Goal: Task Accomplishment & Management: Manage account settings

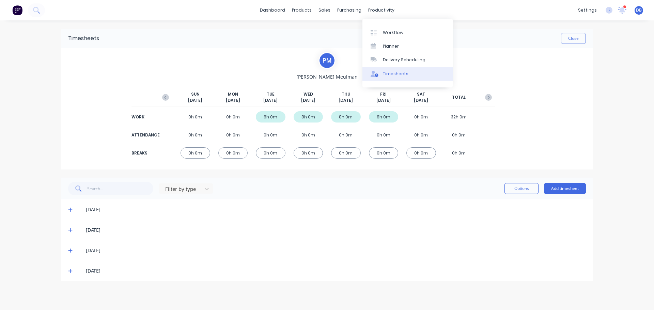
click at [408, 76] on link "Timesheets" at bounding box center [407, 74] width 90 height 14
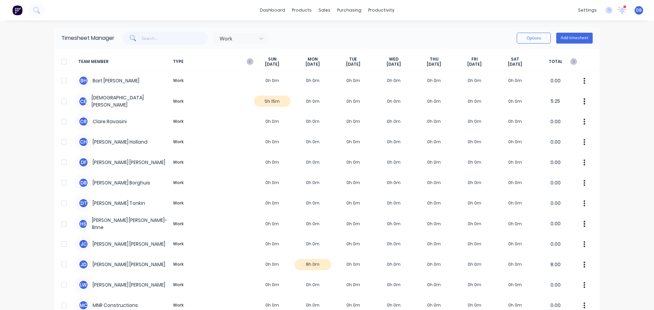
click at [410, 30] on div "Timesheet Manager Work Options Add timesheet" at bounding box center [326, 38] width 545 height 22
click at [384, 9] on div "productivity" at bounding box center [381, 10] width 33 height 10
click at [331, 25] on div "dashboard products sales purchasing productivity dashboard products Product Cat…" at bounding box center [327, 155] width 654 height 310
click at [375, 9] on div "productivity" at bounding box center [381, 10] width 33 height 10
click at [336, 32] on div "Work Options Add timesheet" at bounding box center [353, 38] width 478 height 14
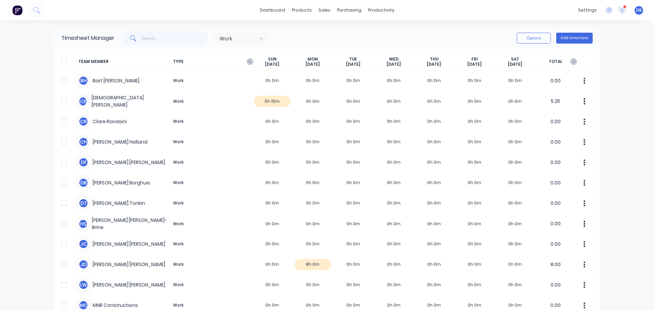
click at [332, 35] on div "Work Options Add timesheet" at bounding box center [353, 38] width 478 height 14
click at [345, 35] on div "Work Options Add timesheet" at bounding box center [353, 38] width 478 height 14
click at [395, 44] on div "Work Options Add timesheet" at bounding box center [353, 38] width 478 height 14
click at [402, 37] on div "Work Options Add timesheet" at bounding box center [353, 38] width 478 height 14
click at [249, 62] on icon "button" at bounding box center [250, 61] width 2 height 3
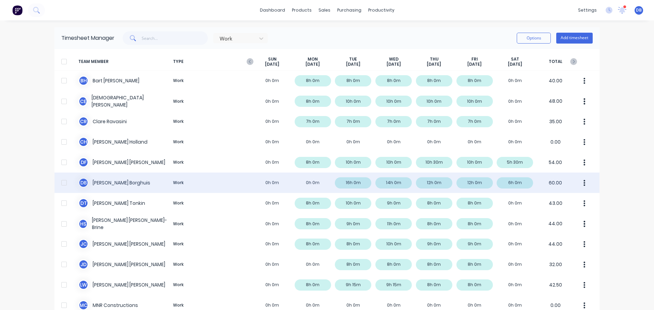
click at [353, 181] on div "D B Dean Borghuis Work 0h 0m 0h 0m 16h 0m 14h 0m 12h 0m 12h 0m 6h 0m 60.00" at bounding box center [326, 183] width 545 height 20
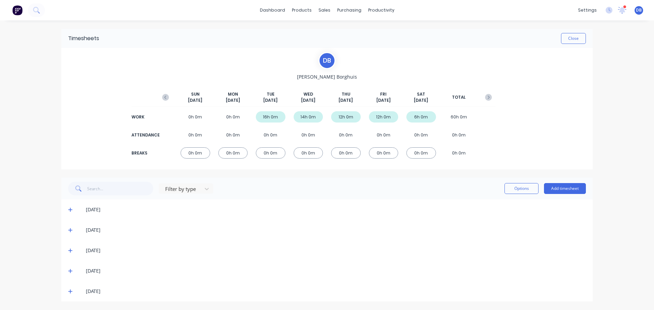
click at [68, 210] on div "07/10/25" at bounding box center [326, 210] width 531 height 20
click at [70, 209] on icon at bounding box center [70, 209] width 4 height 5
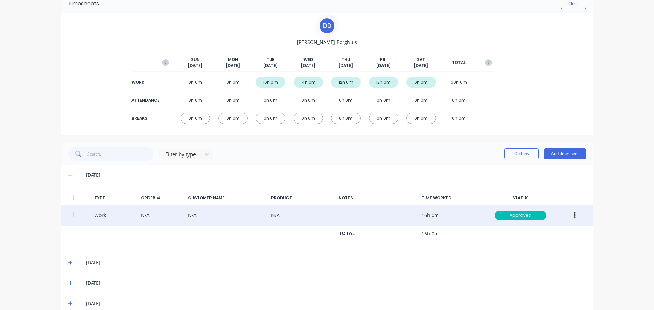
scroll to position [67, 0]
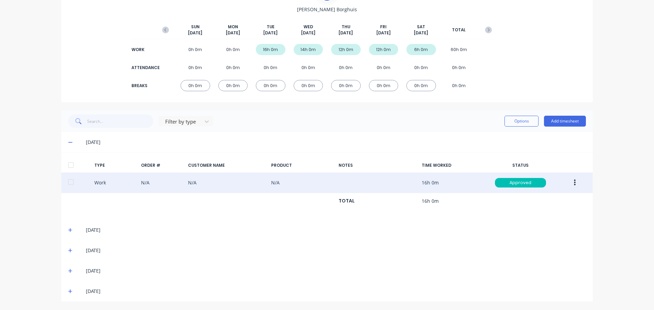
click at [224, 183] on div "Work N/A N/A N/A 16h 0m Approved" at bounding box center [326, 183] width 531 height 21
click at [226, 179] on div "Work N/A N/A N/A 16h 0m Approved" at bounding box center [326, 183] width 531 height 21
click at [231, 181] on div "Work N/A N/A N/A 16h 0m Approved" at bounding box center [326, 183] width 531 height 21
click at [227, 181] on div "Work N/A N/A N/A 16h 0m Approved" at bounding box center [326, 183] width 531 height 21
click at [577, 185] on button "button" at bounding box center [575, 183] width 16 height 12
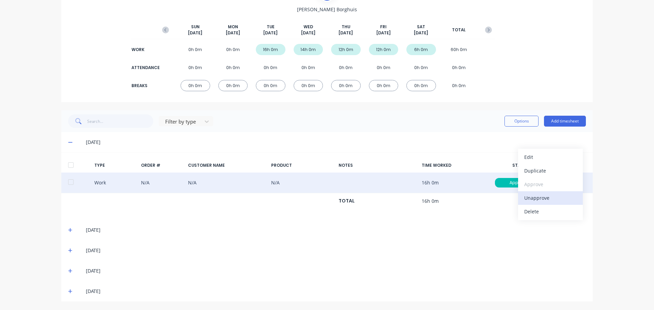
click at [548, 198] on div "Unapprove" at bounding box center [550, 198] width 52 height 10
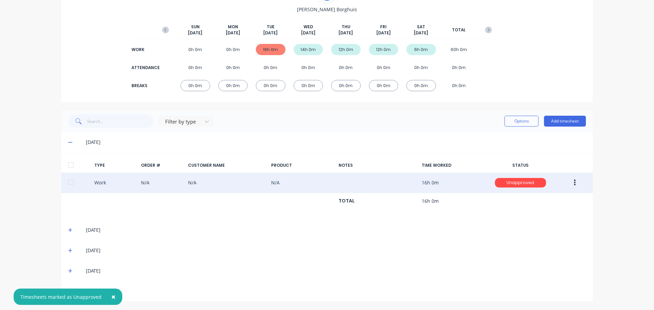
click at [465, 186] on div "Work N/A N/A N/A 16h 0m Unapproved" at bounding box center [326, 183] width 531 height 21
drag, startPoint x: 192, startPoint y: 192, endPoint x: 190, endPoint y: 189, distance: 3.9
click at [193, 192] on div "Work N/A N/A N/A 16h 0m Unapproved" at bounding box center [326, 183] width 531 height 21
click at [184, 186] on div "Work N/A N/A N/A 16h 0m Unapproved" at bounding box center [326, 183] width 531 height 21
click at [136, 183] on div "Work N/A N/A N/A 16h 0m Unapproved" at bounding box center [326, 183] width 531 height 21
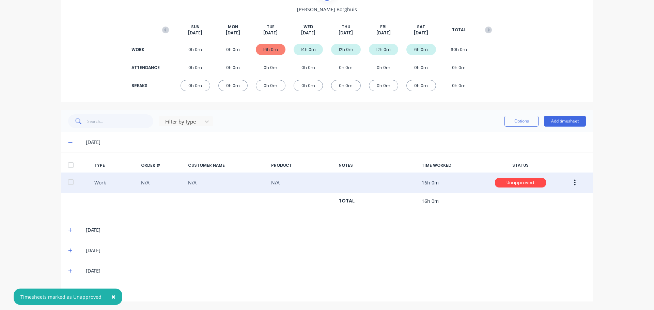
drag, startPoint x: 251, startPoint y: 182, endPoint x: 258, endPoint y: 182, distance: 7.2
click at [253, 182] on div "Work N/A N/A N/A 16h 0m Unapproved" at bounding box center [326, 183] width 531 height 21
click at [269, 181] on div "Work N/A N/A N/A 16h 0m Unapproved" at bounding box center [326, 183] width 531 height 21
click at [288, 181] on div "Work N/A N/A N/A 16h 0m Unapproved" at bounding box center [326, 183] width 531 height 21
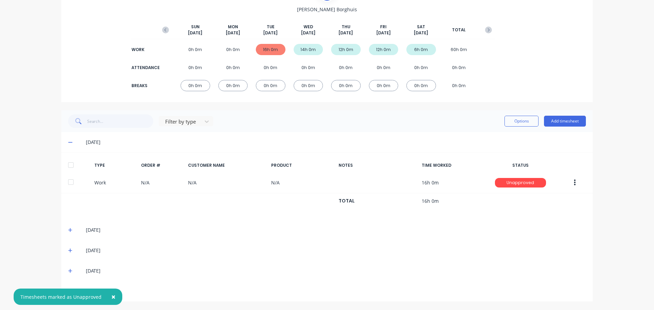
click at [574, 185] on icon "button" at bounding box center [575, 182] width 2 height 7
click at [552, 159] on div "Edit" at bounding box center [550, 157] width 52 height 10
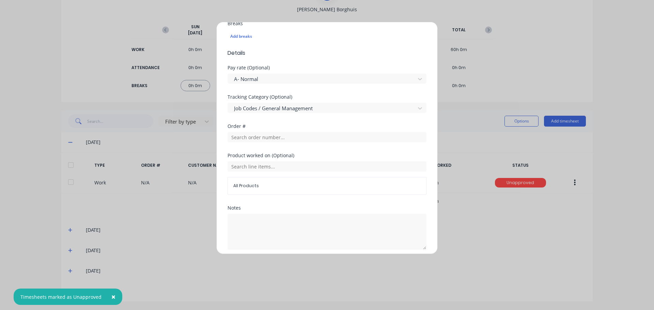
scroll to position [218, 0]
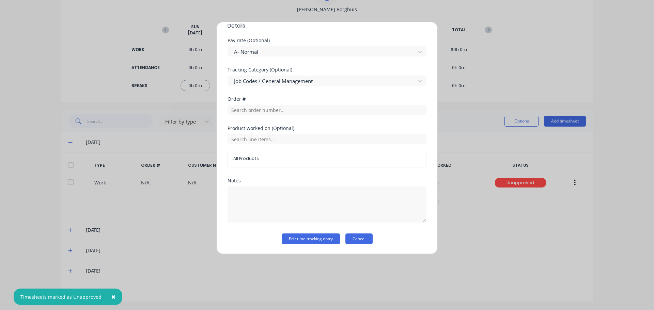
click at [353, 239] on button "Cancel" at bounding box center [358, 239] width 27 height 11
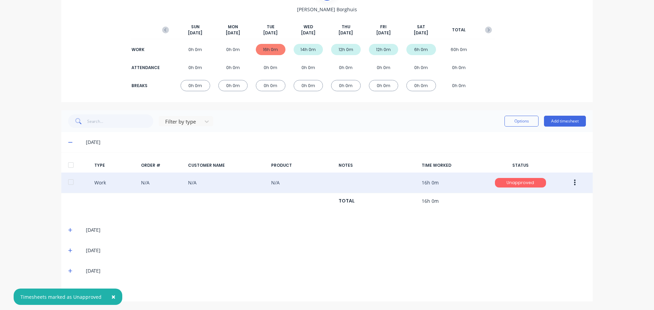
click at [526, 184] on div "Unapproved" at bounding box center [520, 183] width 51 height 10
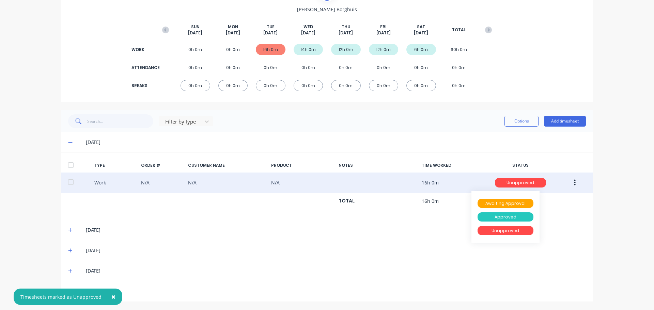
click at [508, 216] on div "Approved" at bounding box center [505, 217] width 56 height 10
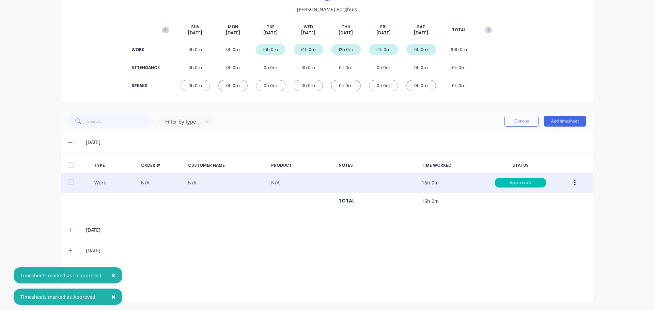
click at [568, 186] on button "button" at bounding box center [575, 183] width 16 height 12
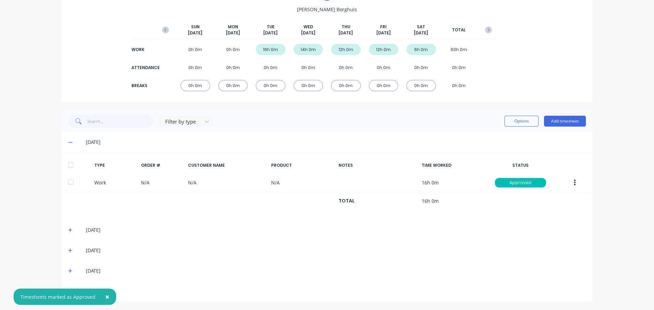
click at [561, 235] on div "08/10/25" at bounding box center [326, 230] width 531 height 20
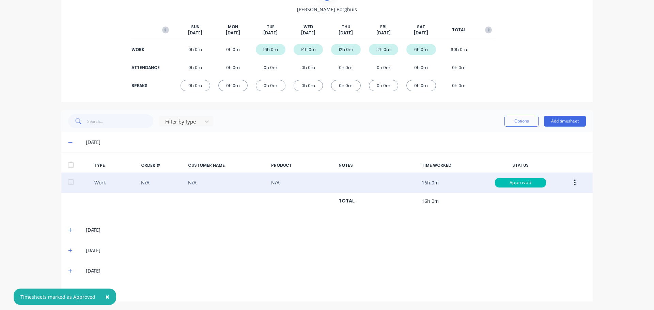
click at [522, 188] on div "Work N/A N/A N/A 16h 0m Approved" at bounding box center [326, 183] width 531 height 21
click at [577, 185] on button "button" at bounding box center [575, 183] width 16 height 12
click at [537, 199] on div "Unapprove" at bounding box center [550, 198] width 52 height 10
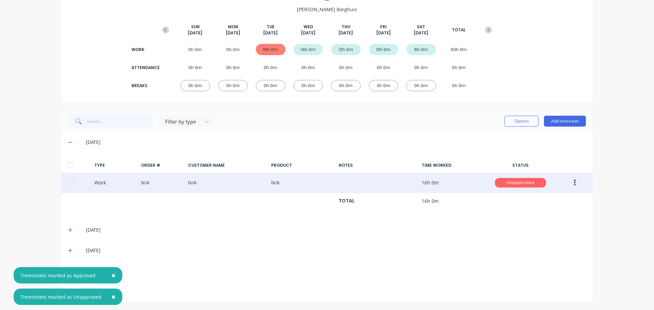
click at [534, 185] on div "Unapproved" at bounding box center [520, 183] width 51 height 10
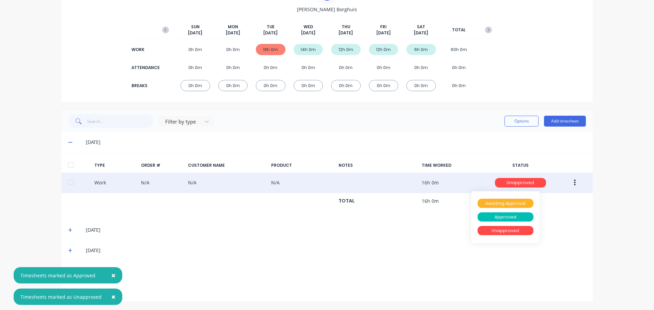
click at [526, 201] on div "Awaiting Approval" at bounding box center [505, 204] width 56 height 10
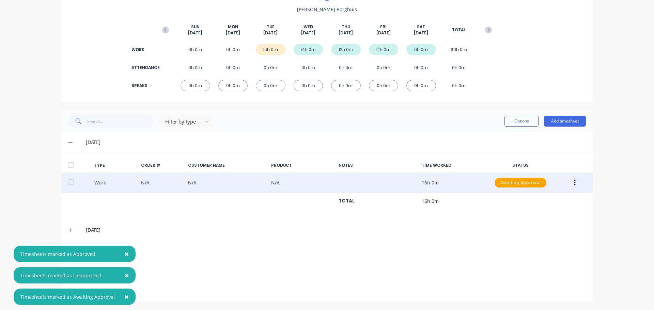
click at [456, 178] on div "Work N/A N/A N/A 16h 0m Awaiting Approval" at bounding box center [326, 183] width 531 height 21
click at [390, 183] on div "Work N/A N/A N/A 16h 0m Awaiting Approval" at bounding box center [326, 183] width 531 height 21
drag, startPoint x: 288, startPoint y: 184, endPoint x: 234, endPoint y: 181, distance: 53.9
click at [287, 183] on div "Work N/A N/A N/A 16h 0m Awaiting Approval" at bounding box center [326, 183] width 531 height 21
click at [215, 180] on div "Work N/A N/A N/A 16h 0m Awaiting Approval" at bounding box center [326, 183] width 531 height 21
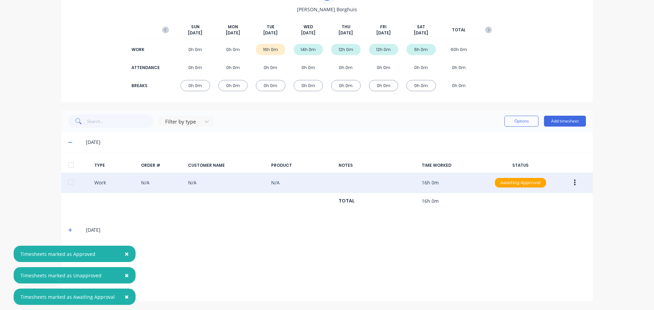
click at [152, 182] on div "Work N/A N/A N/A 16h 0m Awaiting Approval" at bounding box center [326, 183] width 531 height 21
drag, startPoint x: 101, startPoint y: 183, endPoint x: 73, endPoint y: 184, distance: 28.3
click at [100, 183] on div "Work N/A N/A N/A 16h 0m Awaiting Approval" at bounding box center [326, 183] width 531 height 21
click at [73, 184] on div at bounding box center [71, 182] width 14 height 14
click at [69, 183] on div at bounding box center [71, 182] width 14 height 14
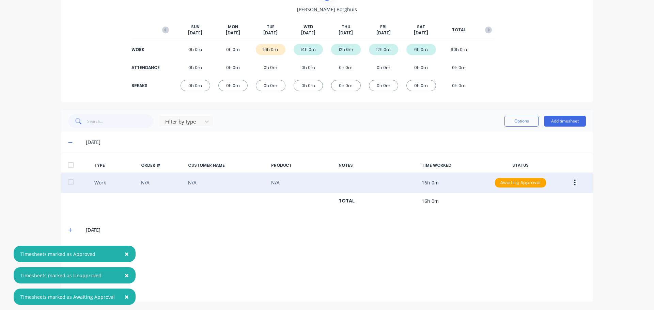
click at [69, 183] on div at bounding box center [71, 182] width 14 height 14
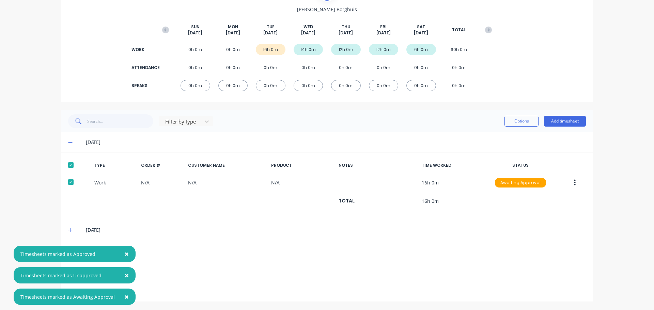
click at [519, 130] on div "Filter by type Options Add timesheet" at bounding box center [326, 121] width 531 height 22
click at [519, 126] on button "Options" at bounding box center [521, 121] width 34 height 11
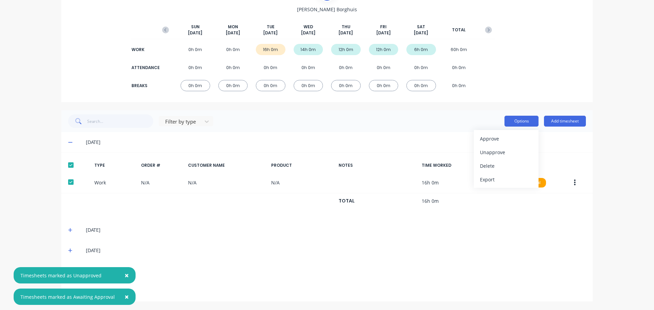
click at [522, 122] on button "Options" at bounding box center [521, 121] width 34 height 11
click at [432, 165] on div "TIME WORKED" at bounding box center [453, 165] width 62 height 6
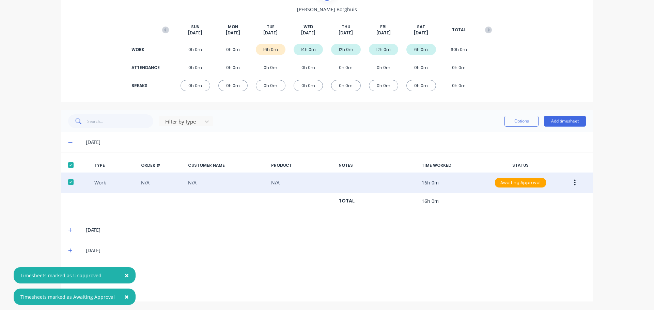
click at [407, 180] on div "Work N/A N/A N/A 16h 0m Awaiting Approval" at bounding box center [326, 183] width 531 height 21
click at [406, 180] on div "Work N/A N/A N/A 16h 0m Awaiting Approval" at bounding box center [326, 183] width 531 height 21
click at [399, 180] on div "Work N/A N/A N/A 16h 0m Awaiting Approval" at bounding box center [326, 183] width 531 height 21
click at [397, 180] on div "Work N/A N/A N/A 16h 0m Awaiting Approval" at bounding box center [326, 183] width 531 height 21
click at [389, 180] on div "Work N/A N/A N/A 16h 0m Awaiting Approval" at bounding box center [326, 183] width 531 height 21
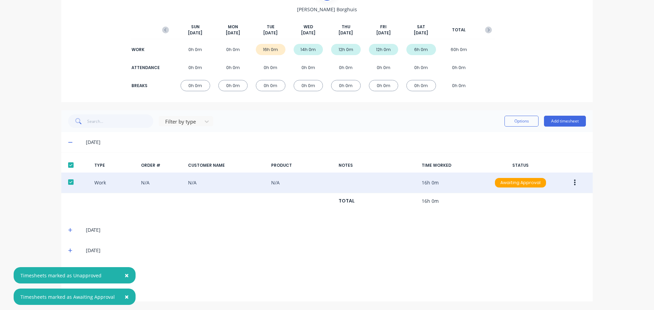
click at [382, 181] on div "Work N/A N/A N/A 16h 0m Awaiting Approval" at bounding box center [326, 183] width 531 height 21
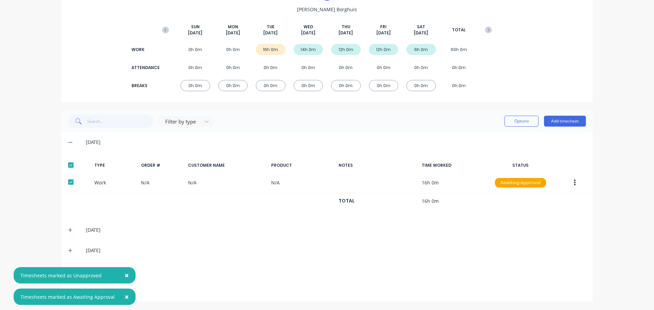
click at [298, 49] on div "14h 0m" at bounding box center [309, 49] width 30 height 11
drag, startPoint x: 306, startPoint y: 52, endPoint x: 305, endPoint y: 48, distance: 4.1
click at [307, 52] on div "14h 0m" at bounding box center [309, 49] width 30 height 11
click at [306, 49] on div "14h 0m" at bounding box center [309, 49] width 30 height 11
click at [256, 47] on div "16h 0m" at bounding box center [271, 49] width 30 height 11
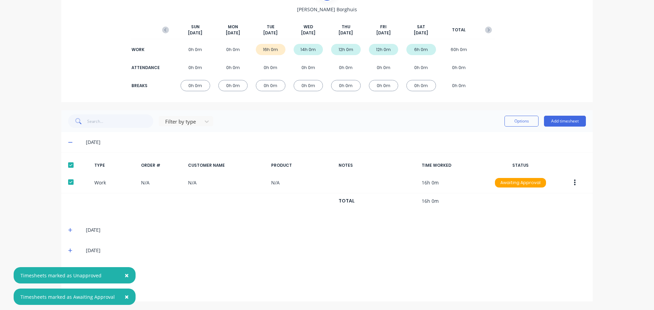
click at [273, 46] on div "16h 0m" at bounding box center [271, 49] width 30 height 11
drag, startPoint x: 279, startPoint y: 51, endPoint x: 276, endPoint y: 52, distance: 3.6
click at [279, 51] on div "16h 0m" at bounding box center [271, 49] width 30 height 11
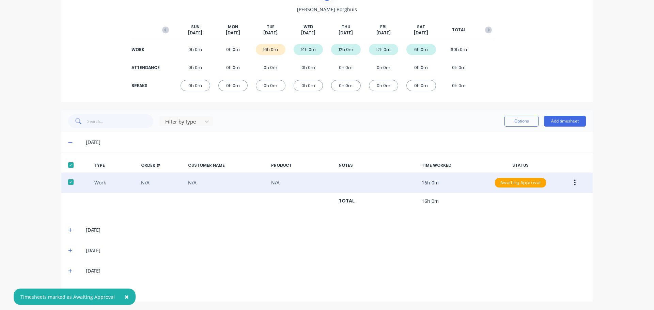
click at [75, 183] on div at bounding box center [71, 182] width 14 height 14
click at [103, 179] on div "Work N/A N/A N/A 16h 0m Awaiting Approval" at bounding box center [326, 183] width 531 height 21
click at [105, 183] on div "Work N/A N/A N/A 16h 0m Awaiting Approval" at bounding box center [326, 183] width 531 height 21
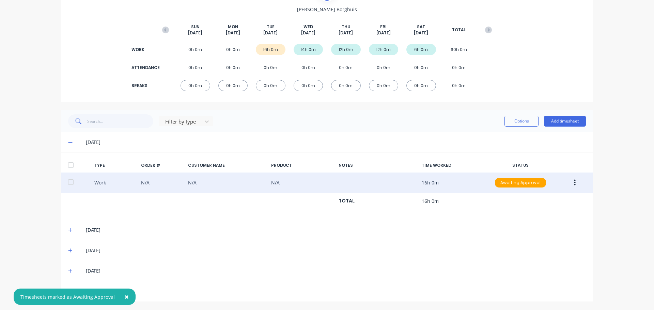
click at [107, 182] on div "Work N/A N/A N/A 16h 0m Awaiting Approval" at bounding box center [326, 183] width 531 height 21
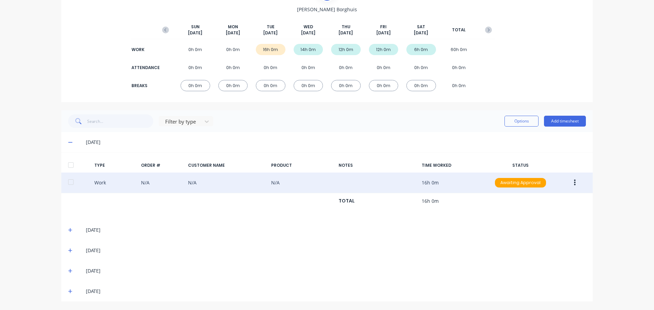
click at [109, 182] on div "Work N/A N/A N/A 16h 0m Awaiting Approval" at bounding box center [326, 183] width 531 height 21
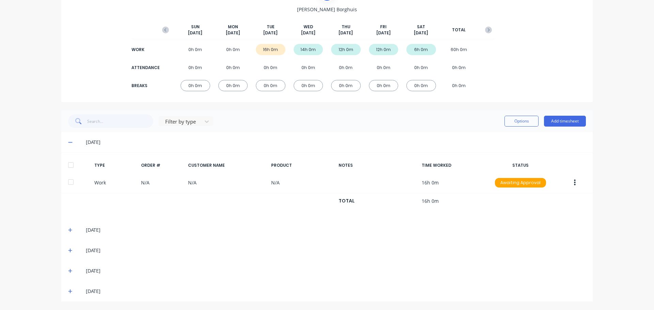
click at [69, 230] on icon at bounding box center [70, 230] width 4 height 4
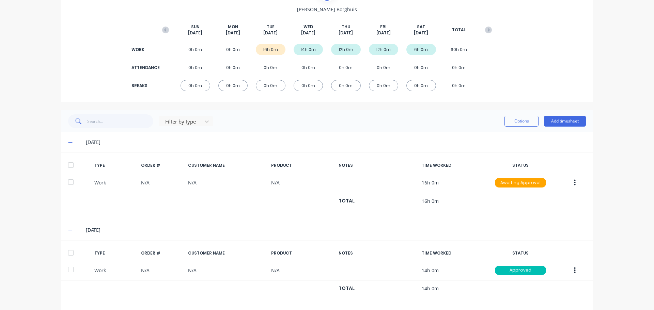
click at [150, 251] on div "ORDER #" at bounding box center [162, 253] width 42 height 6
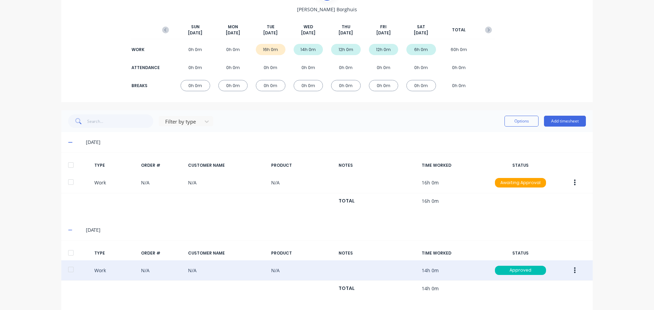
click at [146, 270] on div "Work N/A N/A N/A 14h 0m Approved" at bounding box center [326, 271] width 531 height 21
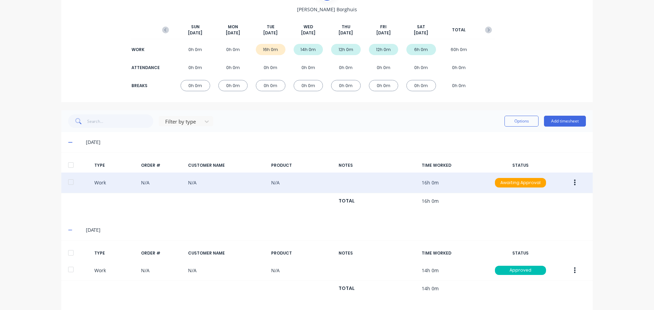
drag, startPoint x: 146, startPoint y: 270, endPoint x: 229, endPoint y: 176, distance: 125.2
click at [146, 269] on div "Work N/A N/A N/A 14h 0m Approved" at bounding box center [326, 271] width 531 height 21
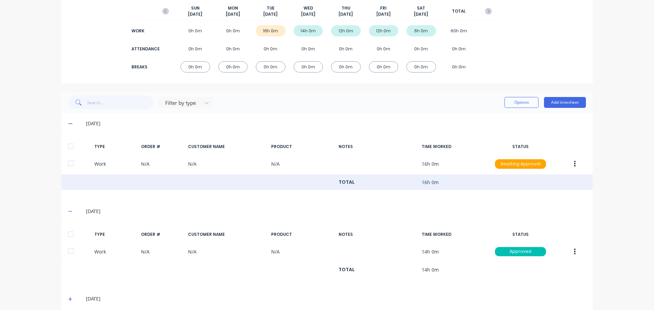
scroll to position [135, 0]
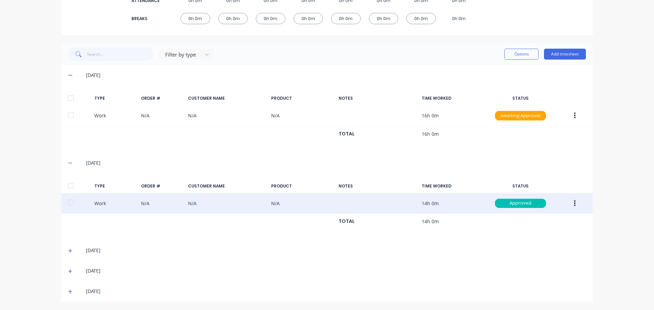
click at [494, 211] on div "Work N/A N/A N/A 14h 0m Approved" at bounding box center [326, 203] width 531 height 21
click at [510, 202] on div "Approved" at bounding box center [520, 204] width 51 height 10
click at [510, 226] on div "Awaiting Approval" at bounding box center [505, 224] width 56 height 10
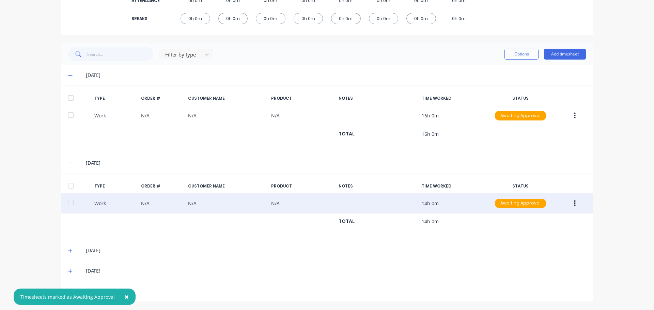
click at [474, 207] on div "Work N/A N/A N/A 14h 0m Awaiting Approval" at bounding box center [326, 203] width 531 height 21
click at [474, 206] on div "Work N/A N/A N/A 14h 0m Awaiting Approval" at bounding box center [326, 203] width 531 height 21
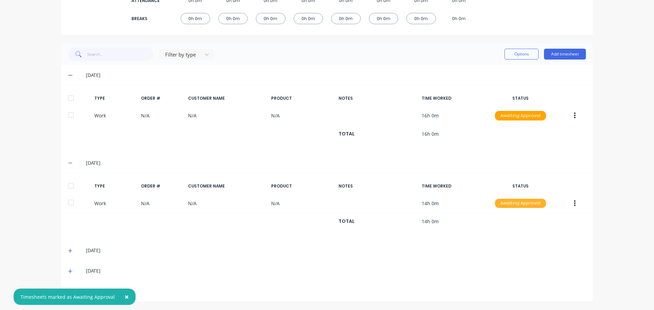
click at [524, 206] on div "Awaiting Approval" at bounding box center [520, 204] width 51 height 10
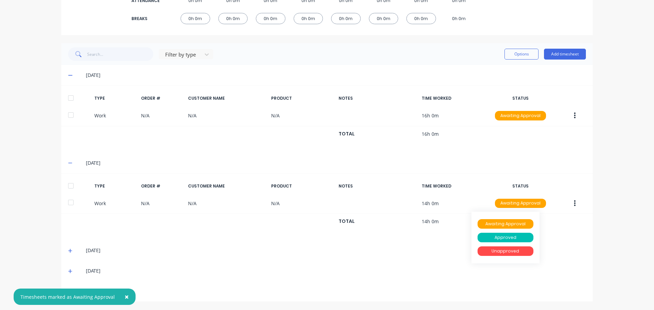
drag, startPoint x: 508, startPoint y: 238, endPoint x: 533, endPoint y: 153, distance: 88.1
click at [508, 238] on div "Approved" at bounding box center [505, 238] width 56 height 10
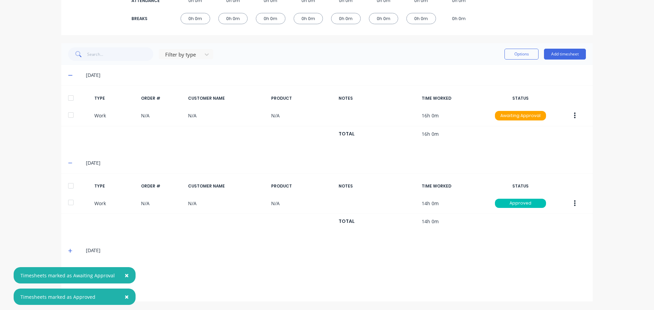
click at [567, 117] on button "button" at bounding box center [575, 116] width 16 height 12
click at [547, 116] on div "Approve" at bounding box center [550, 117] width 52 height 10
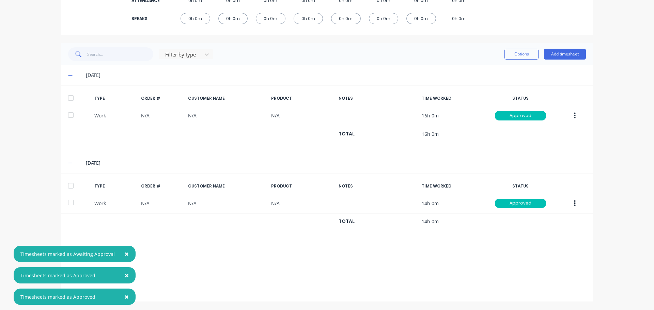
scroll to position [0, 0]
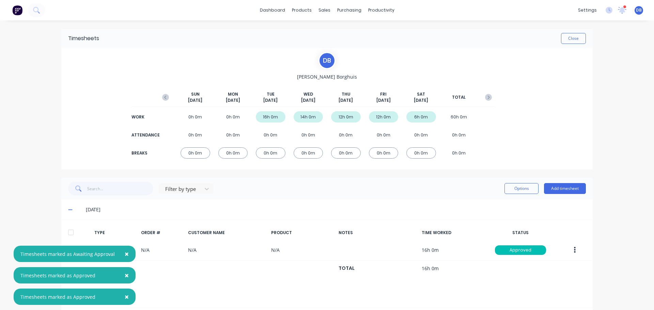
click at [482, 96] on button "button" at bounding box center [489, 97] width 14 height 12
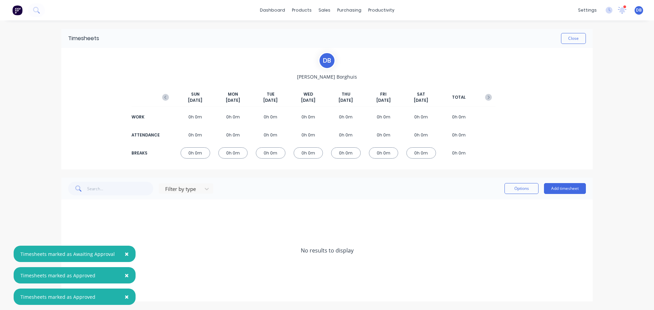
click at [236, 113] on div "0h 0m" at bounding box center [233, 116] width 30 height 11
click at [233, 122] on div "0h 0m" at bounding box center [233, 116] width 30 height 11
click at [580, 189] on button "Add timesheet" at bounding box center [565, 188] width 42 height 11
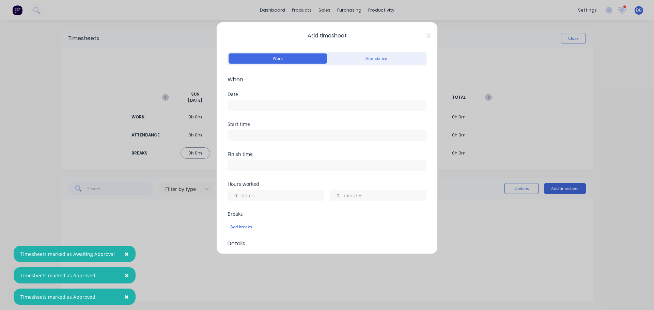
click at [263, 103] on input at bounding box center [327, 105] width 198 height 10
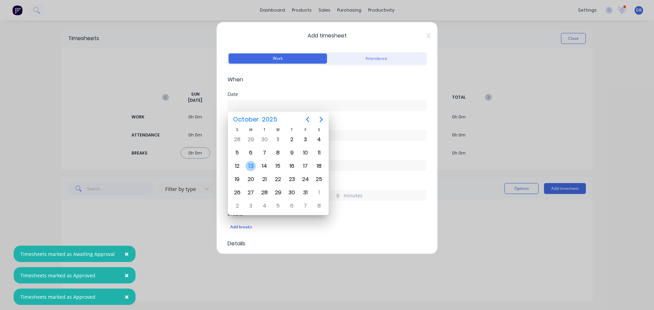
drag, startPoint x: 255, startPoint y: 166, endPoint x: 360, endPoint y: 154, distance: 105.6
click at [256, 167] on div "13" at bounding box center [251, 166] width 14 height 13
type input "13/10/2025"
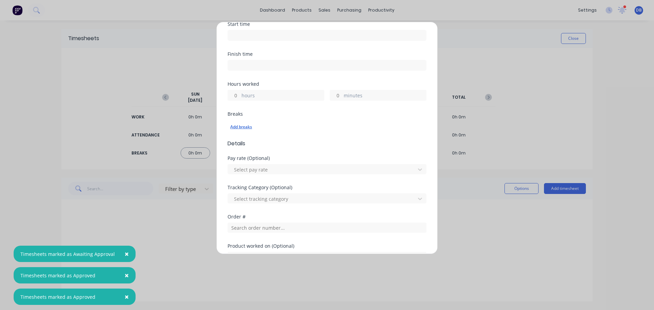
scroll to position [102, 0]
click at [235, 95] on input "hours" at bounding box center [234, 93] width 12 height 10
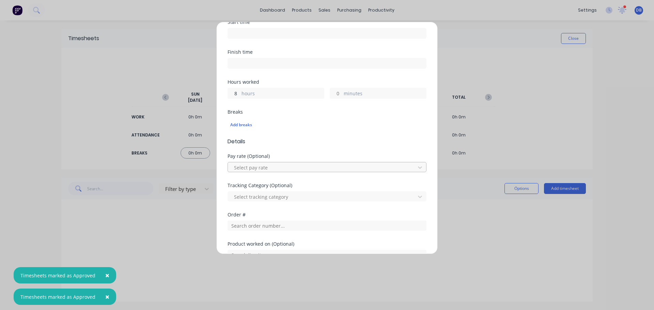
type input "8"
drag, startPoint x: 278, startPoint y: 169, endPoint x: 279, endPoint y: 175, distance: 6.2
click at [279, 169] on div at bounding box center [322, 167] width 178 height 9
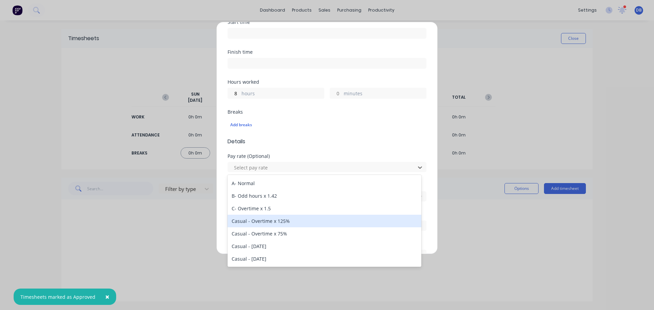
scroll to position [0, 0]
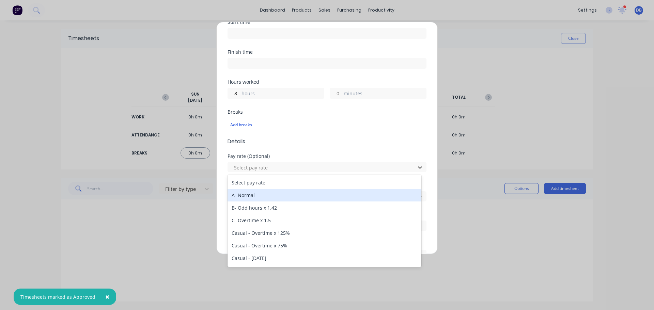
click at [279, 200] on div "A- Normal" at bounding box center [324, 195] width 194 height 13
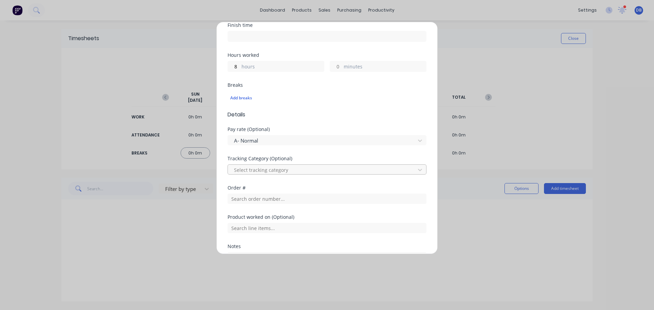
scroll to position [136, 0]
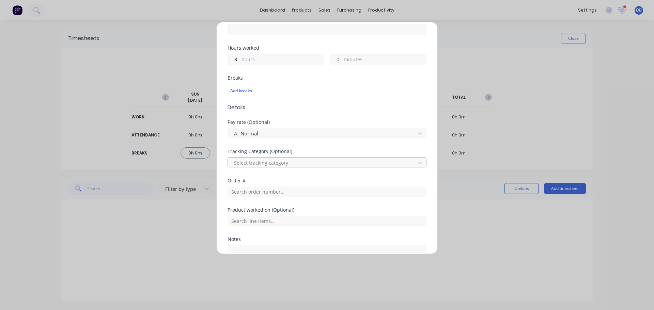
click at [282, 158] on div "Select tracking category" at bounding box center [322, 163] width 183 height 10
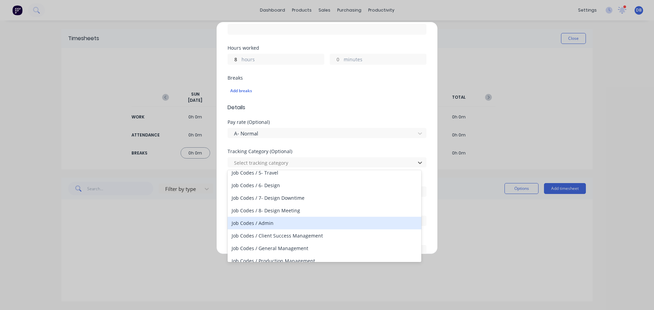
scroll to position [102, 0]
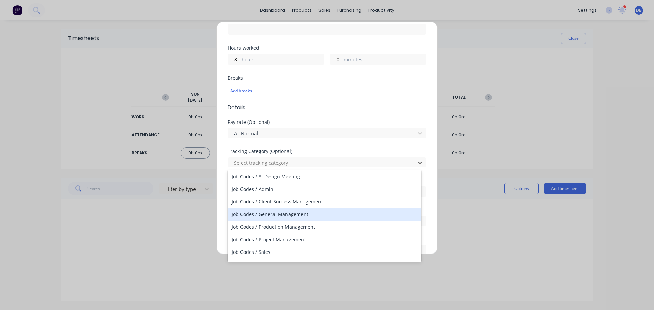
click at [304, 214] on div "Job Codes / General Management" at bounding box center [324, 214] width 194 height 13
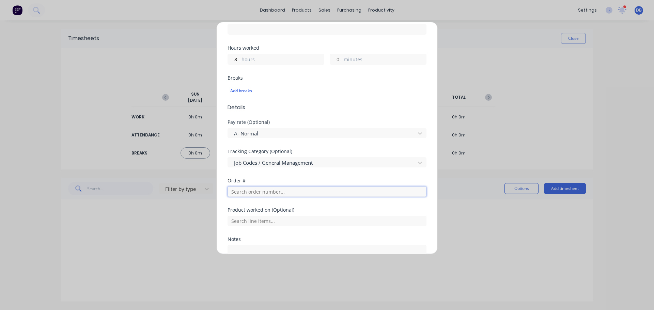
click at [274, 191] on input "text" at bounding box center [326, 192] width 199 height 10
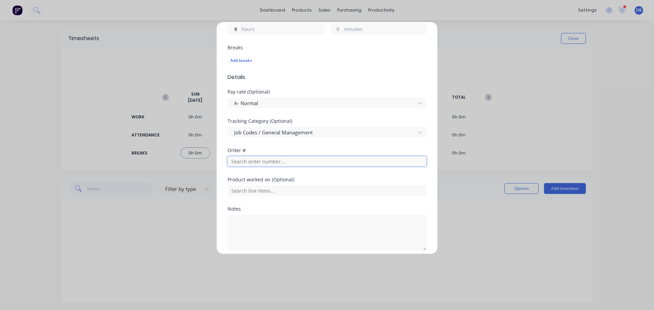
scroll to position [195, 0]
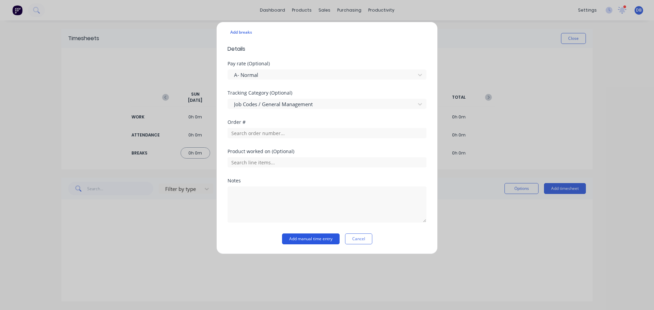
click at [311, 235] on button "Add manual time entry" at bounding box center [311, 239] width 58 height 11
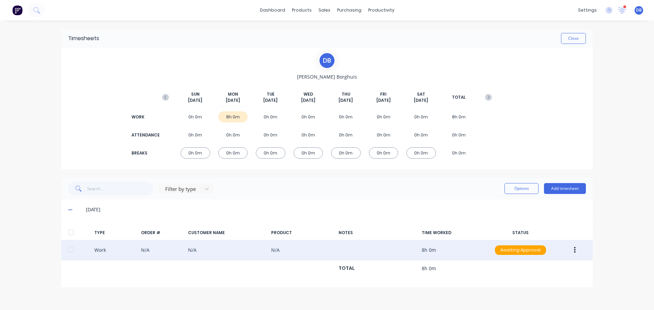
click at [269, 256] on div "Work N/A N/A N/A 8h 0m Awaiting Approval" at bounding box center [326, 250] width 531 height 21
click at [366, 255] on div "Work N/A N/A N/A 8h 0m Awaiting Approval" at bounding box center [326, 250] width 531 height 21
click at [435, 253] on div "Work N/A N/A N/A 8h 0m Awaiting Approval" at bounding box center [326, 250] width 531 height 21
click at [438, 250] on div "Work N/A N/A N/A 8h 0m Awaiting Approval" at bounding box center [326, 250] width 531 height 21
click at [437, 249] on div "Work N/A N/A N/A 8h 0m Awaiting Approval" at bounding box center [326, 250] width 531 height 21
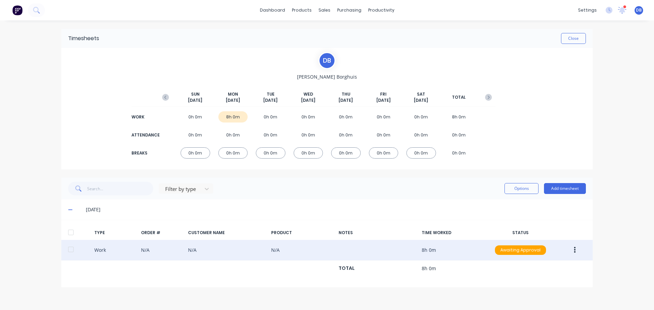
click at [437, 249] on div "Work N/A N/A N/A 8h 0m Awaiting Approval" at bounding box center [326, 250] width 531 height 21
click at [576, 250] on icon "button" at bounding box center [575, 250] width 2 height 7
click at [566, 229] on div "Edit" at bounding box center [550, 225] width 52 height 10
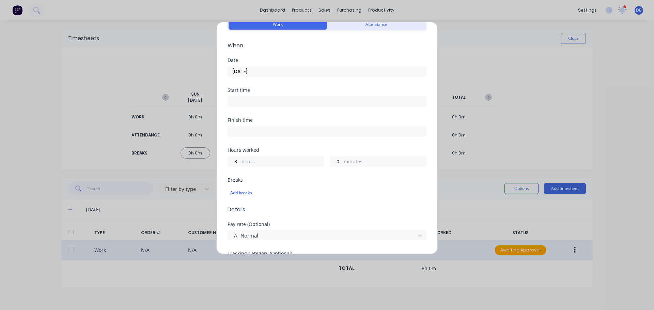
scroll to position [0, 0]
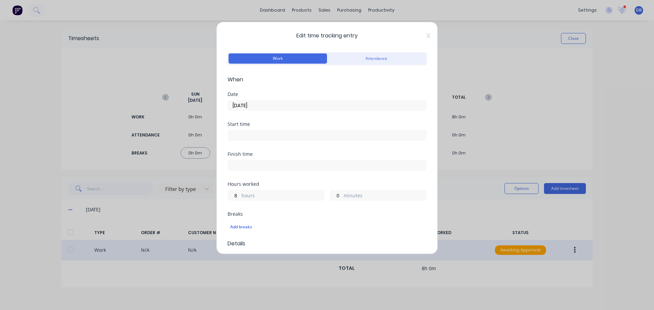
click at [572, 41] on div "Edit time tracking entry Work Attendance When Date 13/10/2025 Start time Finish…" at bounding box center [327, 155] width 654 height 310
click at [416, 37] on span "Edit time tracking entry" at bounding box center [326, 36] width 199 height 8
click at [420, 35] on span "Edit time tracking entry" at bounding box center [326, 36] width 199 height 8
click at [426, 34] on icon at bounding box center [428, 35] width 4 height 5
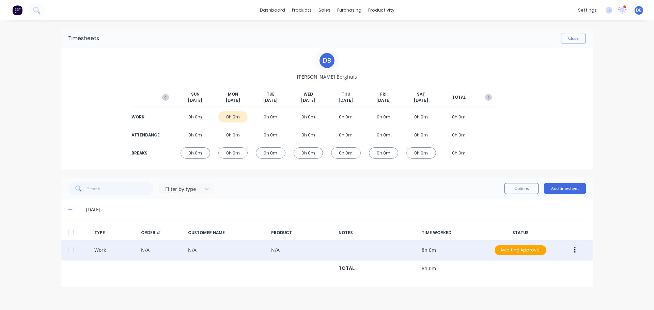
click at [271, 121] on div "0h 0m" at bounding box center [271, 116] width 30 height 11
click at [232, 118] on div "8h 0m" at bounding box center [233, 116] width 30 height 11
click at [233, 118] on div "8h 0m" at bounding box center [233, 116] width 30 height 11
drag, startPoint x: 234, startPoint y: 118, endPoint x: 234, endPoint y: 131, distance: 12.9
click at [234, 118] on div "8h 0m" at bounding box center [233, 116] width 30 height 11
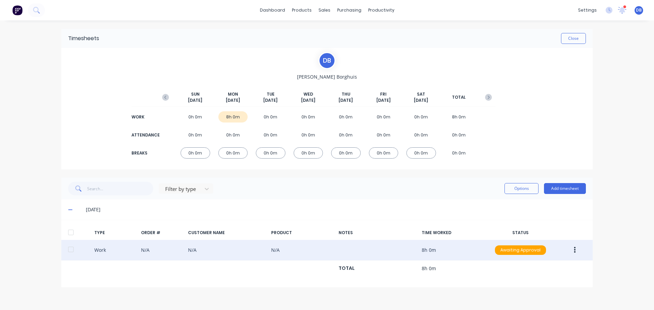
drag, startPoint x: 230, startPoint y: 162, endPoint x: 240, endPoint y: 139, distance: 25.6
click at [230, 161] on div "SUN Oct 12th MON Oct 13th TUE Oct 14th WED Oct 15th THU Oct 16th FRI Oct 17th S…" at bounding box center [327, 122] width 336 height 85
click at [243, 111] on div "WORK 0h 0m 8h 0m 0h 0m 0h 0m 0h 0m 0h 0m 0h 0m 8h 0m" at bounding box center [327, 116] width 336 height 15
click at [232, 113] on div "8h 0m" at bounding box center [233, 116] width 30 height 11
click at [235, 124] on div "WORK 0h 0m 8h 0m 0h 0m 0h 0m 0h 0m 0h 0m 0h 0m 8h 0m" at bounding box center [327, 116] width 336 height 15
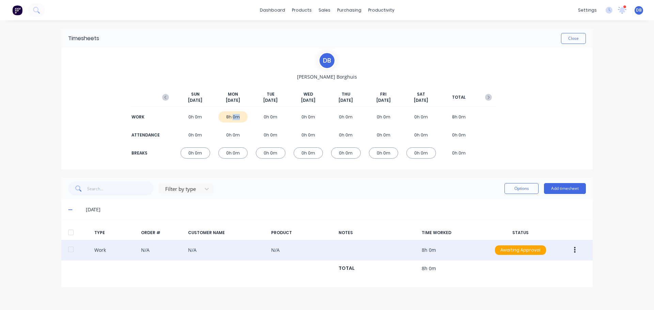
drag, startPoint x: 235, startPoint y: 124, endPoint x: 238, endPoint y: 117, distance: 7.8
click at [235, 123] on div "WORK 0h 0m 8h 0m 0h 0m 0h 0m 0h 0m 0h 0m 0h 0m 8h 0m" at bounding box center [327, 116] width 336 height 15
click at [239, 115] on div "8h 0m" at bounding box center [233, 116] width 30 height 11
click at [275, 257] on div "Work N/A N/A N/A 8h 0m Awaiting Approval" at bounding box center [326, 250] width 531 height 21
click at [275, 255] on div "Work N/A N/A N/A 8h 0m Awaiting Approval" at bounding box center [326, 250] width 531 height 21
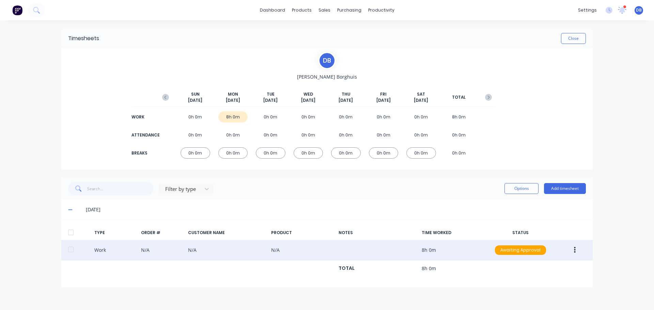
click at [275, 253] on div "Work N/A N/A N/A 8h 0m Awaiting Approval" at bounding box center [326, 250] width 531 height 21
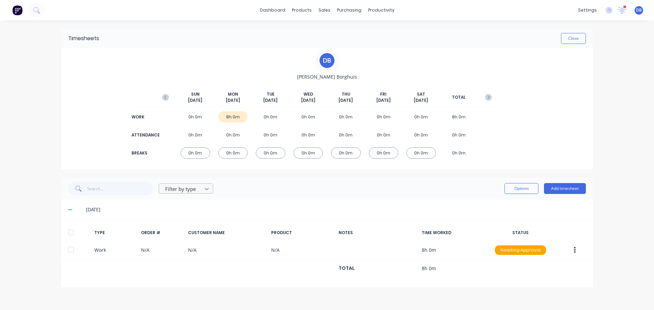
click at [201, 194] on div at bounding box center [207, 189] width 12 height 11
click at [195, 219] on div "Attendance" at bounding box center [186, 216] width 54 height 13
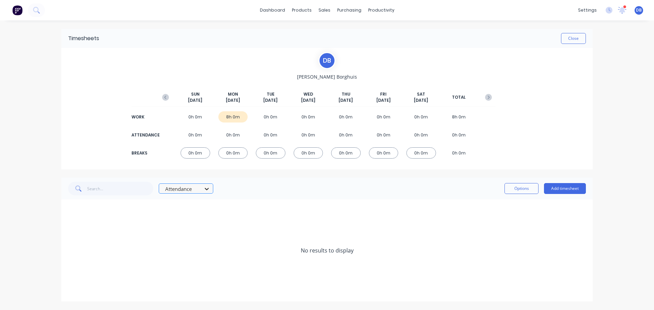
click at [209, 184] on div "option Attendance, selected. Attendance" at bounding box center [140, 189] width 145 height 14
click at [207, 185] on div at bounding box center [207, 189] width 12 height 11
click at [188, 235] on div "Work" at bounding box center [186, 229] width 54 height 13
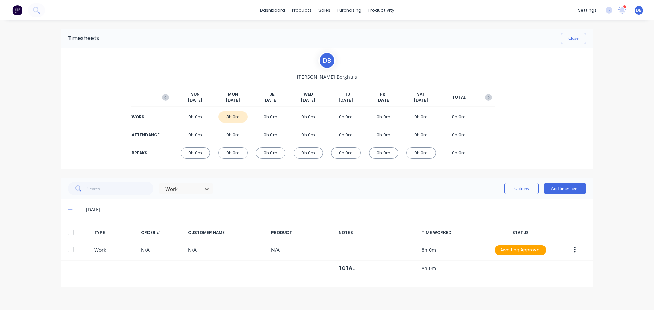
drag, startPoint x: 192, startPoint y: 201, endPoint x: 192, endPoint y: 207, distance: 6.1
click at [192, 201] on div "13/10/25" at bounding box center [326, 210] width 531 height 20
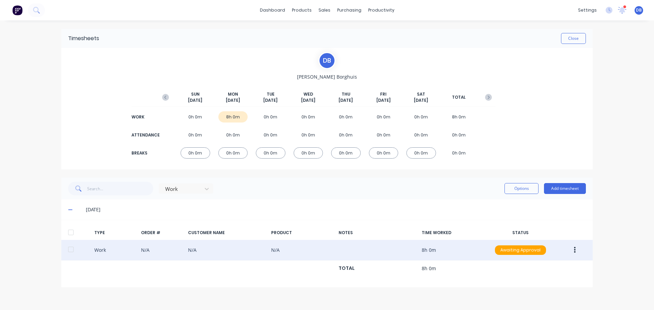
click at [186, 249] on div "Work N/A N/A N/A 8h 0m Awaiting Approval" at bounding box center [326, 250] width 531 height 21
click at [145, 252] on div "Work N/A N/A N/A 8h 0m Awaiting Approval" at bounding box center [326, 250] width 531 height 21
drag, startPoint x: 129, startPoint y: 249, endPoint x: 110, endPoint y: 249, distance: 19.8
click at [126, 249] on div "Work N/A N/A N/A 8h 0m Awaiting Approval" at bounding box center [326, 250] width 531 height 21
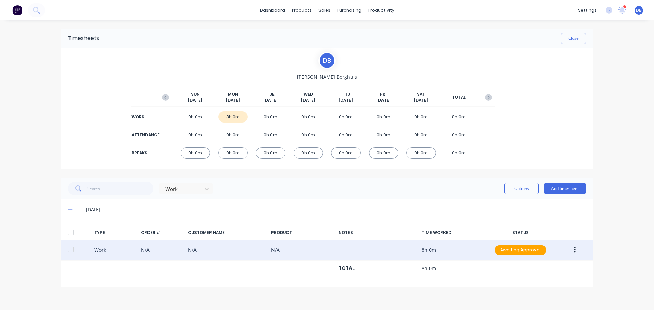
drag, startPoint x: 101, startPoint y: 249, endPoint x: 87, endPoint y: 249, distance: 14.0
click at [100, 249] on div "Work N/A N/A N/A 8h 0m Awaiting Approval" at bounding box center [326, 250] width 531 height 21
click at [86, 249] on div "Work N/A N/A N/A 8h 0m Awaiting Approval" at bounding box center [326, 250] width 531 height 21
click at [83, 250] on div "Work N/A N/A N/A 8h 0m Awaiting Approval" at bounding box center [326, 250] width 531 height 21
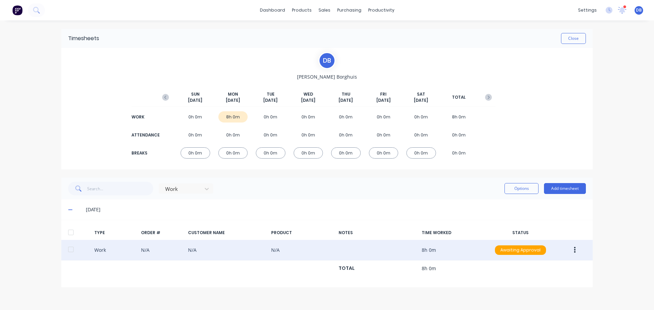
click at [86, 247] on div "Work N/A N/A N/A 8h 0m Awaiting Approval" at bounding box center [326, 250] width 531 height 21
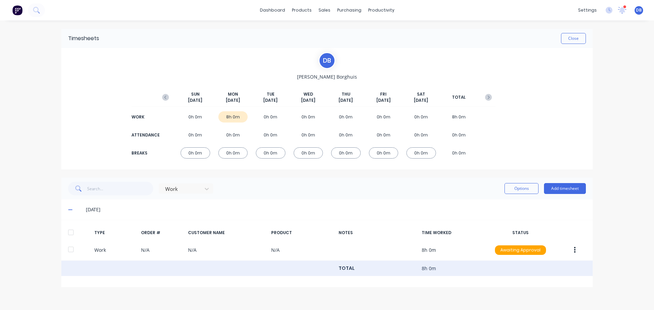
click at [409, 263] on div "TYPE ORDER # CUSTOMER NAME PRODUCT NOTES TIME WORKED STATUS Work N/A N/A N/A 8h…" at bounding box center [326, 251] width 531 height 51
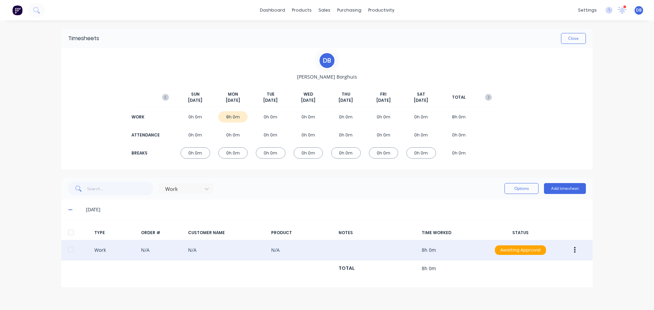
click at [478, 253] on div "Work N/A N/A N/A 8h 0m Awaiting Approval" at bounding box center [326, 250] width 531 height 21
click at [479, 248] on div "Work N/A N/A N/A 8h 0m Awaiting Approval" at bounding box center [326, 250] width 531 height 21
click at [527, 248] on div "Awaiting Approval" at bounding box center [520, 251] width 51 height 10
click at [572, 252] on button "button" at bounding box center [575, 250] width 16 height 12
click at [563, 225] on div "Edit" at bounding box center [550, 225] width 52 height 10
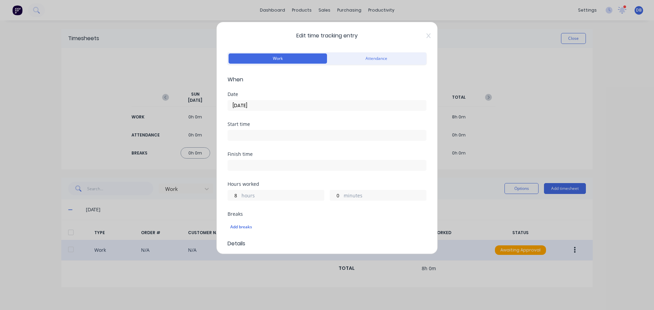
scroll to position [204, 0]
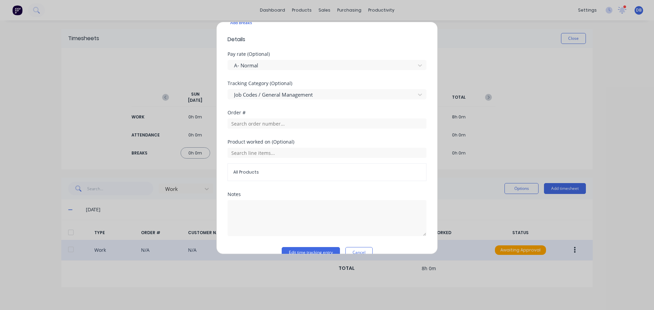
click at [357, 250] on button "Cancel" at bounding box center [358, 252] width 27 height 11
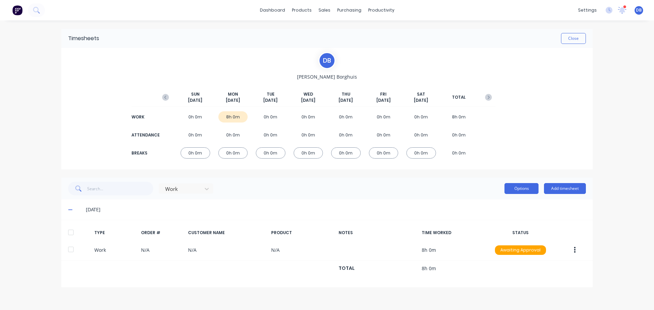
click at [528, 185] on button "Options" at bounding box center [521, 188] width 34 height 11
click at [417, 202] on div "13/10/25" at bounding box center [326, 210] width 531 height 20
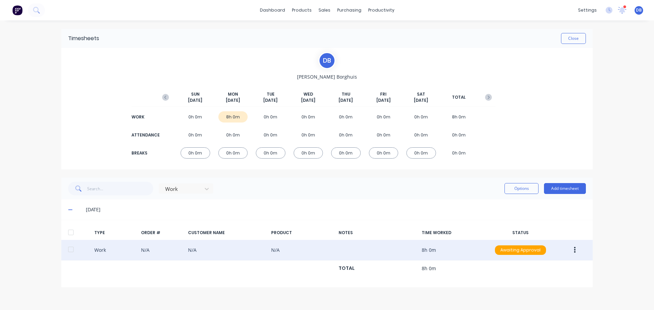
click at [72, 251] on div at bounding box center [71, 250] width 14 height 14
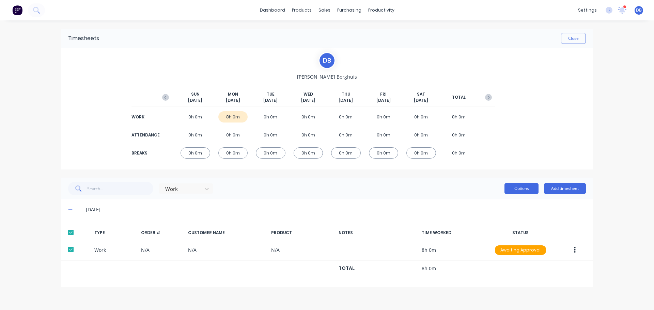
click at [508, 186] on button "Options" at bounding box center [521, 188] width 34 height 11
click at [493, 246] on div "Export" at bounding box center [506, 247] width 52 height 10
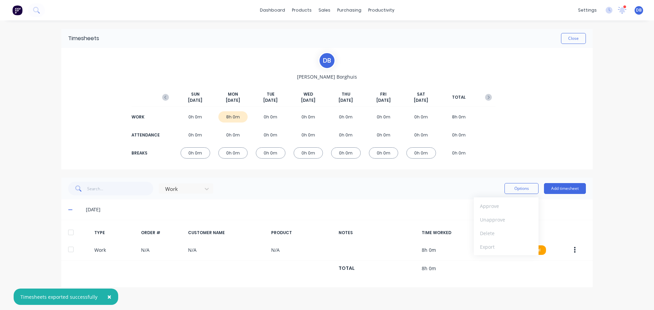
click at [630, 9] on div "settings 2 new notifications Mark all as read Bart mentioned you in a message K…" at bounding box center [613, 10] width 79 height 10
click at [623, 10] on icon at bounding box center [622, 9] width 6 height 5
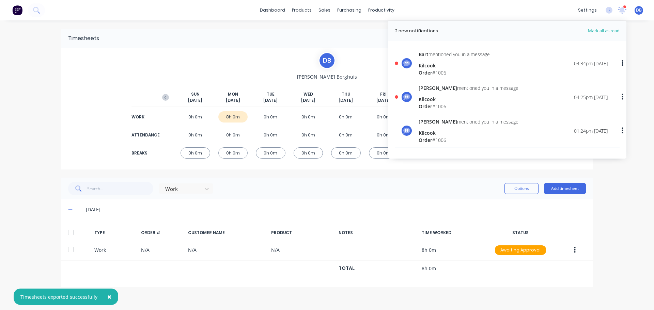
click at [369, 42] on div "Close" at bounding box center [342, 38] width 487 height 11
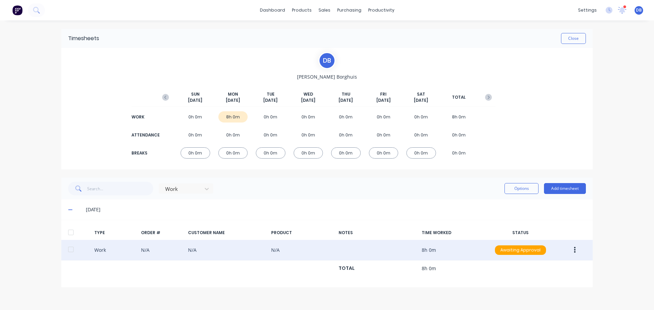
click at [71, 251] on div at bounding box center [71, 250] width 14 height 14
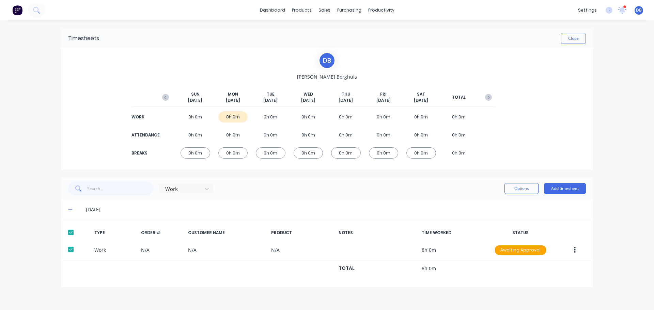
click at [503, 184] on div "Work Options Add timesheet" at bounding box center [327, 189] width 518 height 14
click at [520, 188] on button "Options" at bounding box center [521, 188] width 34 height 11
click at [490, 244] on div "Export" at bounding box center [506, 247] width 52 height 10
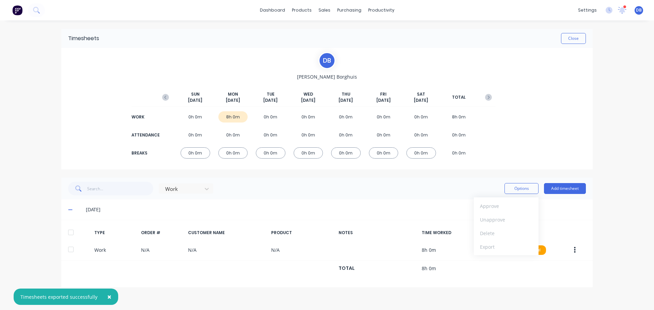
click at [40, 297] on div "Timesheets exported successfully" at bounding box center [58, 297] width 77 height 7
click at [325, 196] on div "Work Options Add timesheet" at bounding box center [326, 189] width 531 height 22
click at [387, 34] on div "Close" at bounding box center [342, 38] width 487 height 11
click at [539, 100] on div "D B Dean Borghuis SUN Oct 12th MON Oct 13th TUE Oct 14th WED Oct 15th THU Oct 1…" at bounding box center [326, 109] width 531 height 122
click at [489, 93] on button "button" at bounding box center [489, 97] width 14 height 12
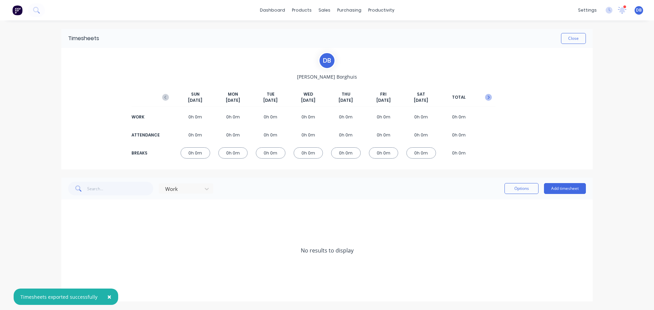
click at [490, 96] on icon "button" at bounding box center [488, 97] width 7 height 7
click at [162, 97] on icon "button" at bounding box center [165, 97] width 7 height 7
click at [163, 97] on icon "button" at bounding box center [165, 97] width 7 height 7
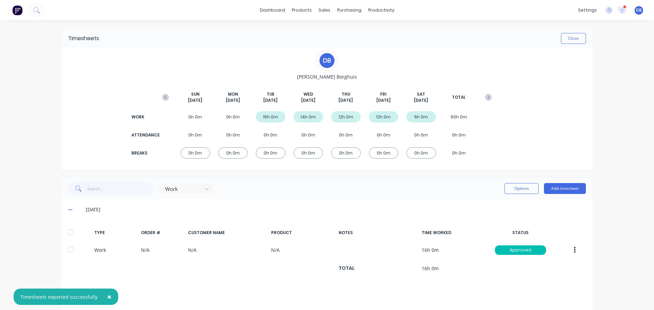
click at [163, 97] on icon "button" at bounding box center [165, 97] width 7 height 7
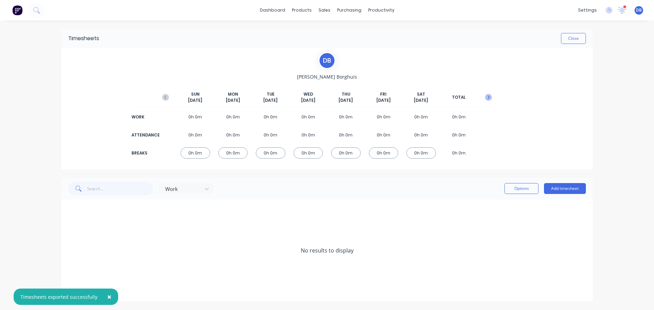
click at [490, 96] on icon "button" at bounding box center [488, 97] width 7 height 7
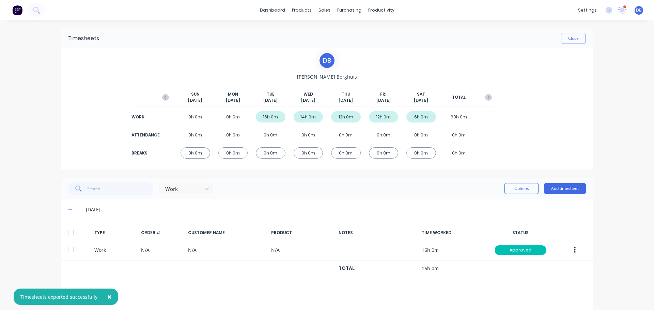
click at [490, 96] on button "button" at bounding box center [489, 97] width 14 height 12
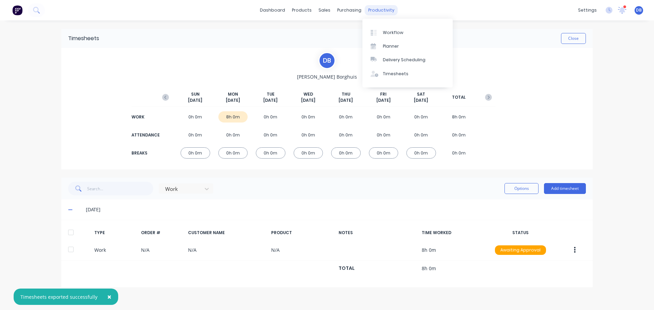
click at [383, 7] on div "productivity" at bounding box center [381, 10] width 33 height 10
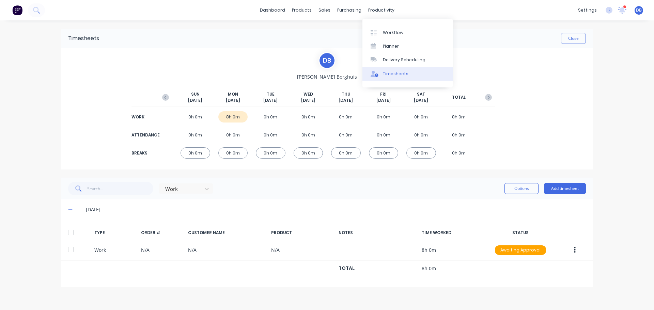
click at [408, 76] on link "Timesheets" at bounding box center [407, 74] width 90 height 14
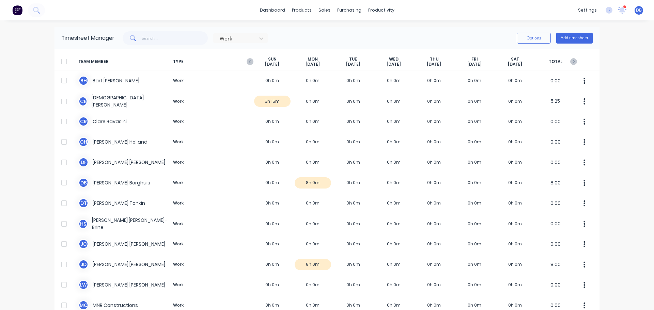
click at [520, 30] on div "Timesheet Manager Work Options Add timesheet" at bounding box center [326, 38] width 545 height 22
click at [522, 37] on button "Options" at bounding box center [534, 38] width 34 height 11
click at [456, 34] on div "Work Options Approve Unapprove Download Export Add timesheet" at bounding box center [353, 38] width 478 height 14
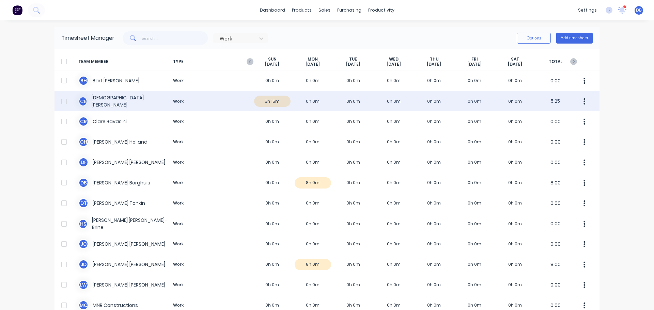
click at [269, 103] on div "C E Christian Englert Work 5h 15m 0h 0m 0h 0m 0h 0m 0h 0m 0h 0m 0h 0m 5.25" at bounding box center [326, 101] width 545 height 20
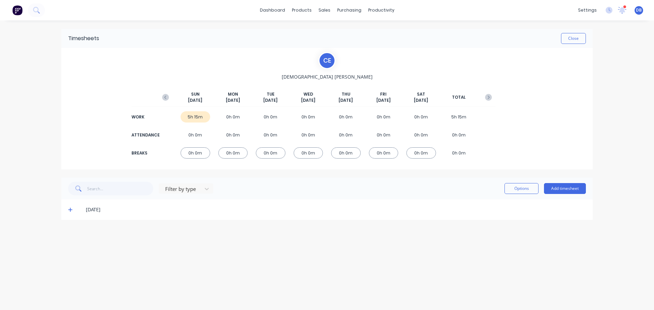
click at [196, 118] on div "5h 15m" at bounding box center [195, 116] width 30 height 11
click at [197, 116] on div "5h 15m" at bounding box center [195, 116] width 30 height 11
click at [187, 190] on div at bounding box center [181, 189] width 34 height 9
click at [190, 191] on div at bounding box center [181, 189] width 34 height 9
click at [315, 202] on div "12/10/25" at bounding box center [326, 210] width 531 height 20
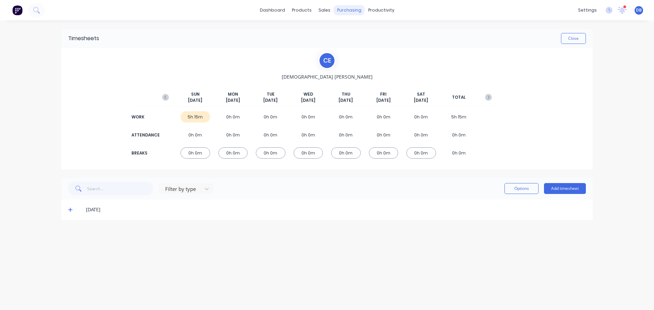
drag, startPoint x: 469, startPoint y: 32, endPoint x: 340, endPoint y: 11, distance: 130.2
click at [466, 33] on div "Timesheets Close" at bounding box center [326, 38] width 531 height 19
click at [350, 31] on div "Sales Orders" at bounding box center [349, 33] width 28 height 6
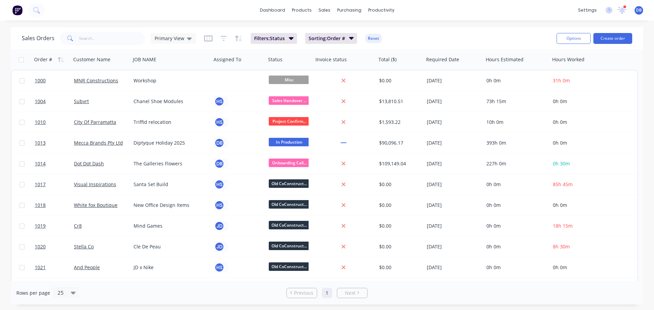
click at [420, 21] on div "dashboard products sales purchasing productivity dashboard products Product Cat…" at bounding box center [327, 155] width 654 height 310
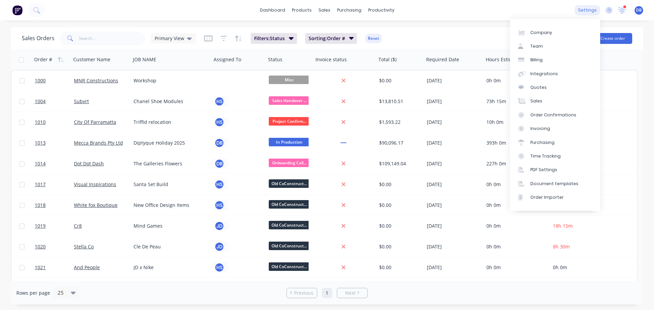
click at [588, 9] on div "settings" at bounding box center [587, 10] width 26 height 10
click at [551, 158] on div "Time Tracking" at bounding box center [545, 156] width 30 height 6
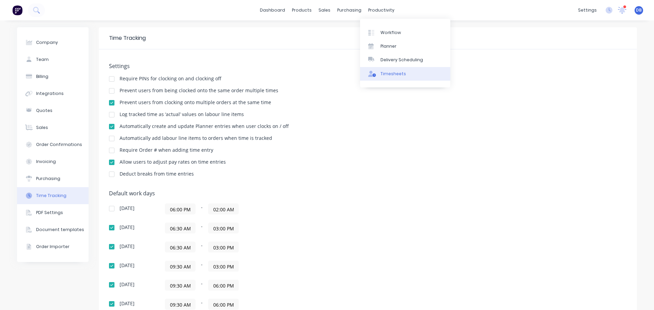
click at [398, 74] on div "Timesheets" at bounding box center [393, 74] width 26 height 6
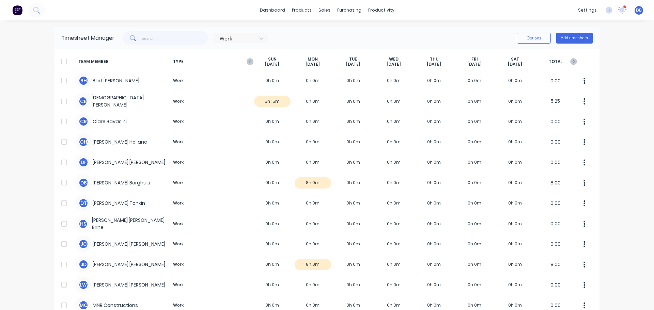
click at [240, 60] on span "TYPE" at bounding box center [211, 62] width 82 height 11
click at [249, 63] on icon "button" at bounding box center [250, 61] width 7 height 7
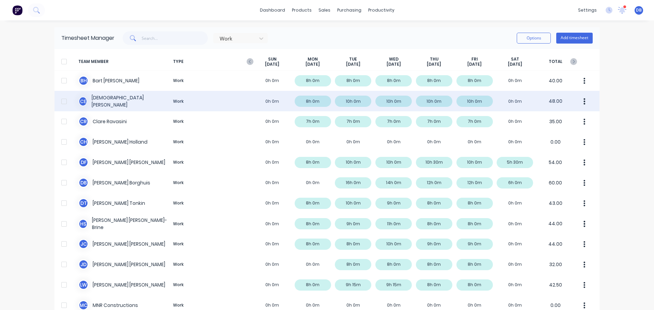
click at [353, 100] on div "C E Christian Englert Work 0h 0m 8h 0m 10h 0m 10h 0m 10h 0m 10h 0m 0h 0m 48.00" at bounding box center [326, 101] width 545 height 20
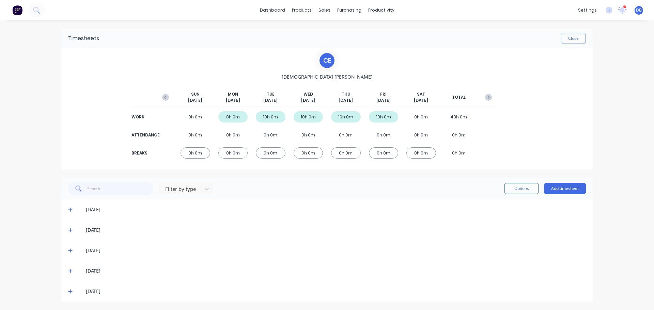
click at [71, 214] on div "06/10/25" at bounding box center [326, 210] width 531 height 20
click at [72, 210] on icon at bounding box center [70, 210] width 4 height 4
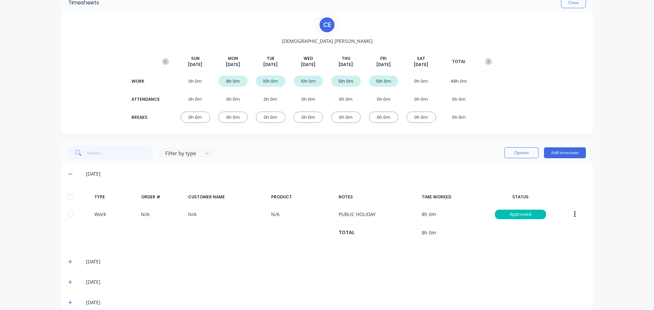
scroll to position [67, 0]
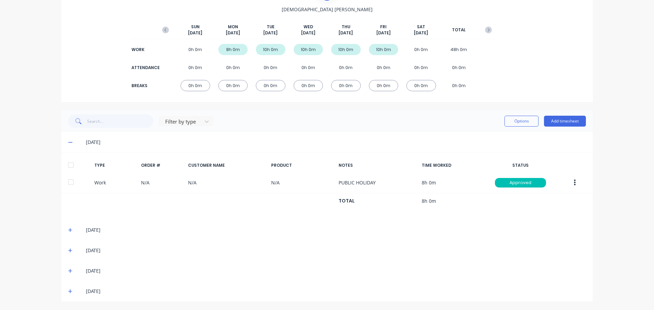
click at [247, 172] on div "TYPE ORDER # CUSTOMER NAME PRODUCT NOTES TIME WORKED STATUS" at bounding box center [326, 165] width 531 height 14
click at [248, 160] on div "TYPE ORDER # CUSTOMER NAME PRODUCT NOTES TIME WORKED STATUS" at bounding box center [326, 165] width 531 height 14
click at [244, 165] on div "CUSTOMER NAME" at bounding box center [227, 165] width 78 height 6
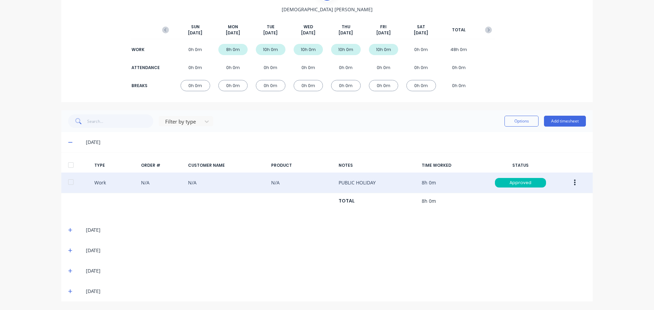
click at [239, 191] on div "Work N/A N/A N/A PUBLIC HOLIDAY 8h 0m Approved" at bounding box center [326, 183] width 531 height 21
drag, startPoint x: 239, startPoint y: 186, endPoint x: 248, endPoint y: 185, distance: 8.9
click at [241, 184] on div "Work N/A N/A N/A PUBLIC HOLIDAY 8h 0m Approved" at bounding box center [326, 183] width 531 height 21
click at [250, 185] on div "Work N/A N/A N/A PUBLIC HOLIDAY 8h 0m Approved" at bounding box center [326, 183] width 531 height 21
click at [250, 181] on div "Work N/A N/A N/A PUBLIC HOLIDAY 8h 0m Approved" at bounding box center [326, 183] width 531 height 21
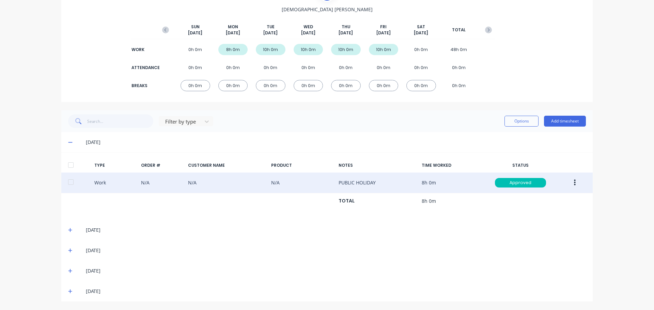
click at [246, 188] on div "Work N/A N/A N/A PUBLIC HOLIDAY 8h 0m Approved" at bounding box center [326, 183] width 531 height 21
click at [245, 175] on div "Work N/A N/A N/A PUBLIC HOLIDAY 8h 0m Approved" at bounding box center [326, 183] width 531 height 21
drag, startPoint x: 237, startPoint y: 177, endPoint x: 252, endPoint y: 176, distance: 15.0
click at [244, 177] on div "Work N/A N/A N/A PUBLIC HOLIDAY 8h 0m Approved" at bounding box center [326, 183] width 531 height 21
drag, startPoint x: 330, startPoint y: 187, endPoint x: 318, endPoint y: 187, distance: 11.9
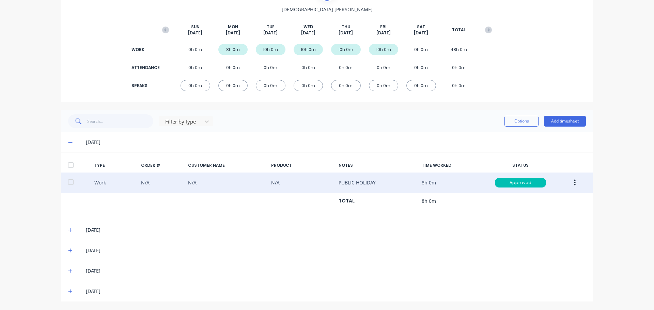
click at [330, 187] on div "Work N/A N/A N/A PUBLIC HOLIDAY 8h 0m Approved" at bounding box center [326, 183] width 531 height 21
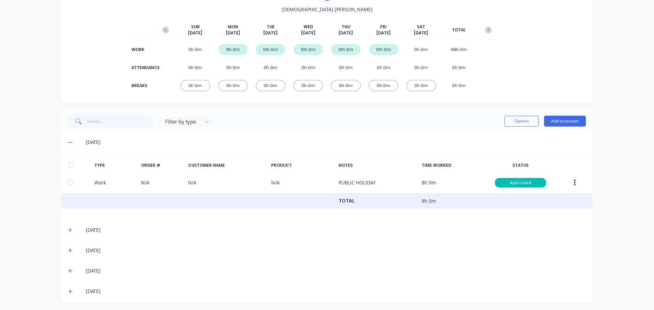
drag, startPoint x: 258, startPoint y: 194, endPoint x: 224, endPoint y: 187, distance: 34.4
click at [254, 194] on div "TOTAL 8h 0m" at bounding box center [326, 201] width 531 height 16
drag, startPoint x: 289, startPoint y: 194, endPoint x: 334, endPoint y: 195, distance: 45.0
click at [334, 195] on div "TYPE ORDER # CUSTOMER NAME PRODUCT NOTES TIME WORKED STATUS Work N/A N/A N/A PU…" at bounding box center [326, 183] width 531 height 51
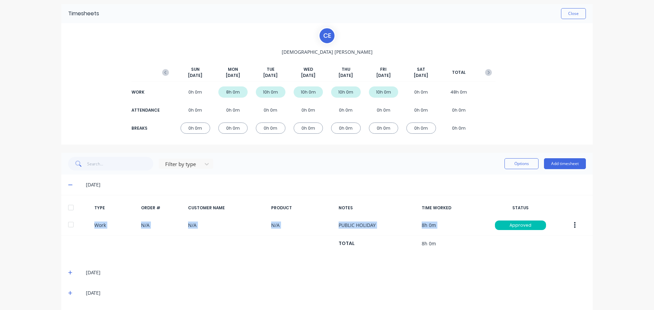
scroll to position [0, 0]
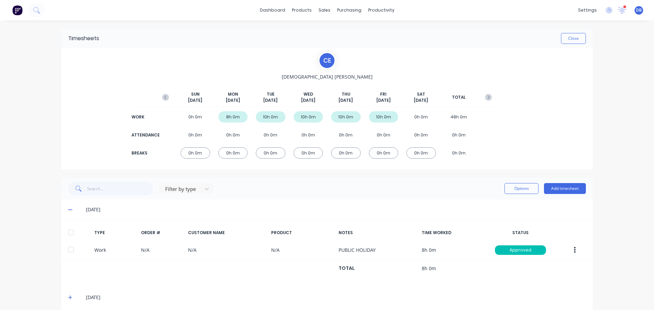
click at [372, 195] on div "Filter by type Options Add timesheet" at bounding box center [327, 189] width 518 height 14
click at [390, 192] on div "Filter by type Options Add timesheet" at bounding box center [327, 189] width 518 height 14
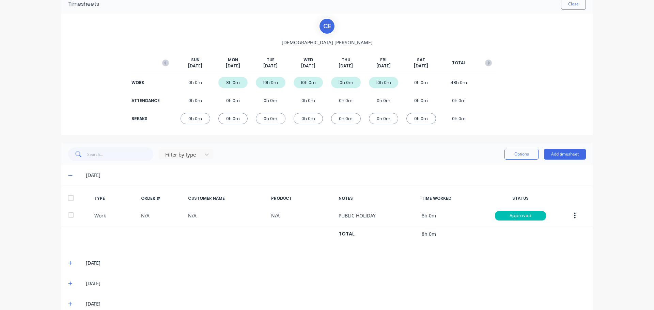
scroll to position [67, 0]
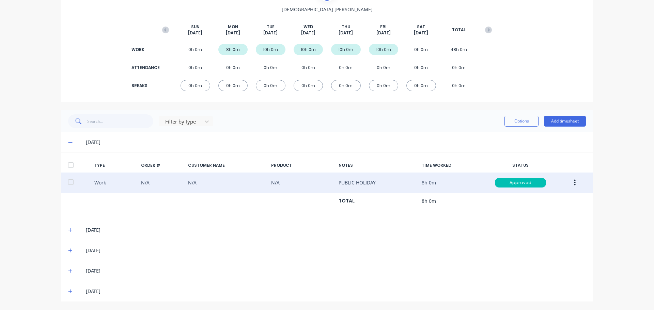
drag, startPoint x: 166, startPoint y: 179, endPoint x: 360, endPoint y: 185, distance: 194.2
click at [359, 185] on div "Work N/A N/A N/A PUBLIC HOLIDAY 8h 0m Approved" at bounding box center [326, 183] width 531 height 21
drag, startPoint x: 394, startPoint y: 182, endPoint x: 169, endPoint y: 188, distance: 224.8
click at [171, 189] on div "Work N/A N/A N/A PUBLIC HOLIDAY 8h 0m Approved" at bounding box center [326, 183] width 531 height 21
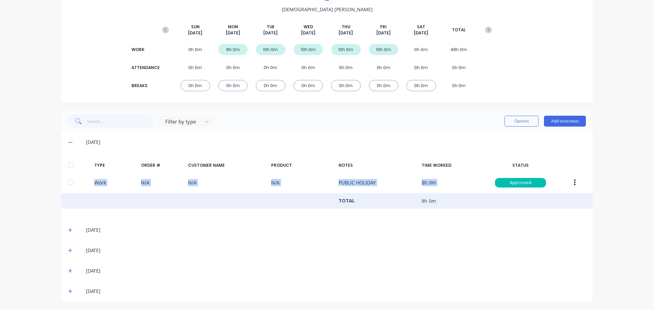
drag, startPoint x: 246, startPoint y: 190, endPoint x: 315, endPoint y: 194, distance: 69.6
click at [315, 194] on div "TYPE ORDER # CUSTOMER NAME PRODUCT NOTES TIME WORKED STATUS Work N/A N/A N/A PU…" at bounding box center [326, 183] width 531 height 51
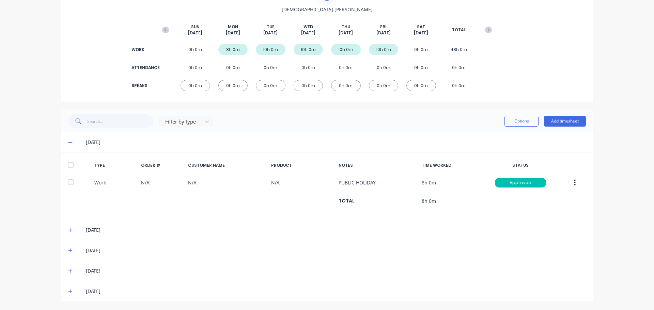
drag, startPoint x: 297, startPoint y: 225, endPoint x: 301, endPoint y: 222, distance: 4.6
click at [298, 225] on div "07/10/25" at bounding box center [326, 230] width 531 height 20
drag, startPoint x: 342, startPoint y: 143, endPoint x: 347, endPoint y: 142, distance: 4.4
click at [346, 143] on div "06/10/25" at bounding box center [336, 142] width 500 height 7
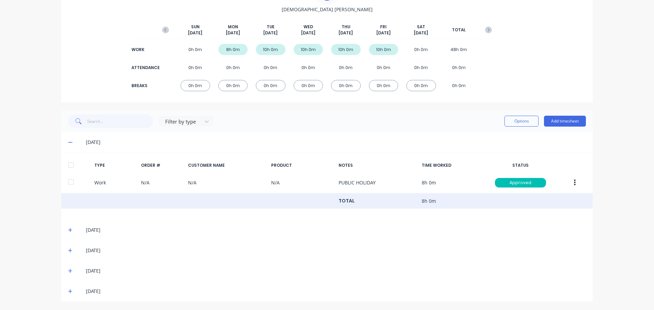
drag, startPoint x: 171, startPoint y: 178, endPoint x: 351, endPoint y: 205, distance: 181.8
click at [358, 184] on div "Work N/A N/A N/A PUBLIC HOLIDAY 8h 0m Approved" at bounding box center [326, 183] width 531 height 21
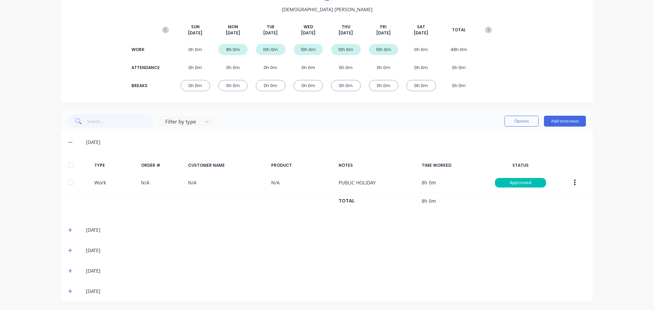
click at [331, 221] on div "07/10/25" at bounding box center [326, 230] width 531 height 20
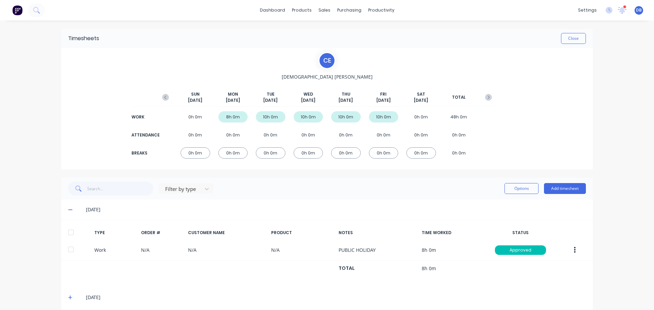
scroll to position [34, 0]
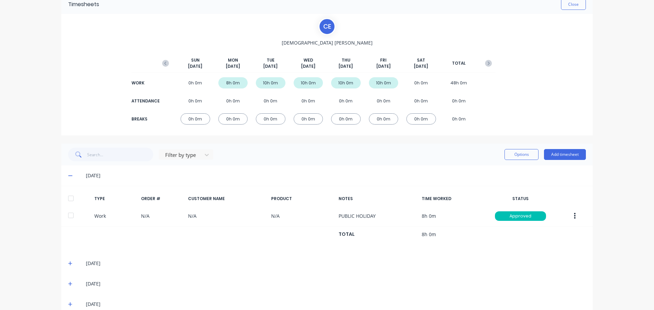
click at [68, 175] on icon at bounding box center [70, 175] width 4 height 5
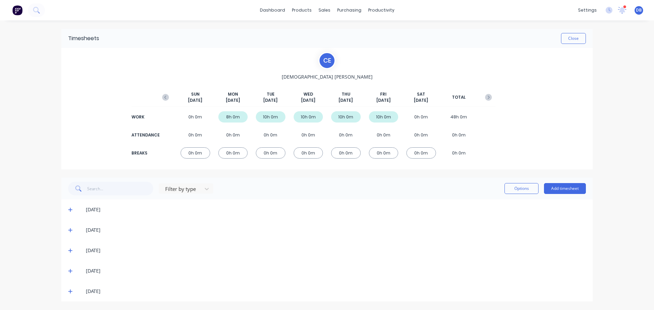
scroll to position [0, 0]
click at [369, 228] on div "07/10/25" at bounding box center [336, 229] width 500 height 7
click at [75, 209] on div "06/10/25" at bounding box center [330, 209] width 511 height 7
click at [71, 209] on icon at bounding box center [70, 209] width 4 height 5
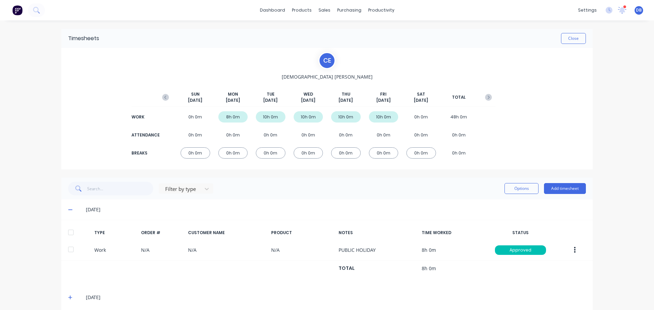
scroll to position [67, 0]
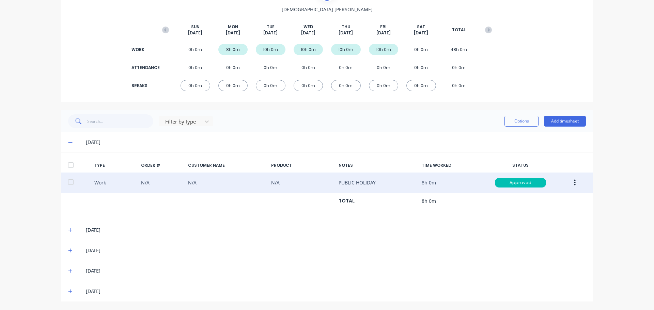
click at [302, 180] on div "Work N/A N/A N/A PUBLIC HOLIDAY 8h 0m Approved" at bounding box center [326, 183] width 531 height 21
click at [277, 183] on div "Work N/A N/A N/A PUBLIC HOLIDAY 8h 0m Approved" at bounding box center [326, 183] width 531 height 21
click at [272, 190] on div "Work N/A N/A N/A PUBLIC HOLIDAY 8h 0m Approved" at bounding box center [326, 183] width 531 height 21
click at [277, 180] on div "Work N/A N/A N/A PUBLIC HOLIDAY 8h 0m Approved" at bounding box center [326, 183] width 531 height 21
drag, startPoint x: 247, startPoint y: 178, endPoint x: 170, endPoint y: 185, distance: 76.6
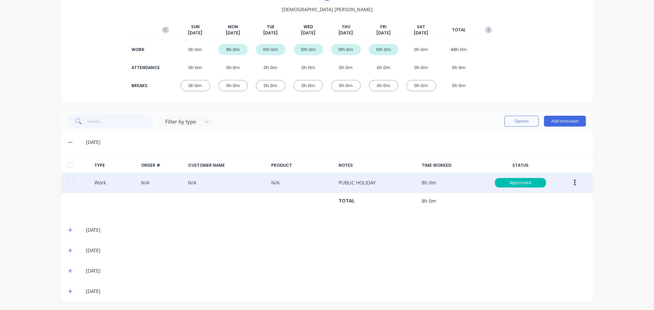
click at [245, 178] on div "Work N/A N/A N/A PUBLIC HOLIDAY 8h 0m Approved" at bounding box center [326, 183] width 531 height 21
click at [146, 186] on div "Work N/A N/A N/A PUBLIC HOLIDAY 8h 0m Approved" at bounding box center [326, 183] width 531 height 21
drag, startPoint x: 135, startPoint y: 184, endPoint x: 149, endPoint y: 183, distance: 14.4
click at [138, 184] on div "Work N/A N/A N/A PUBLIC HOLIDAY 8h 0m Approved" at bounding box center [326, 183] width 531 height 21
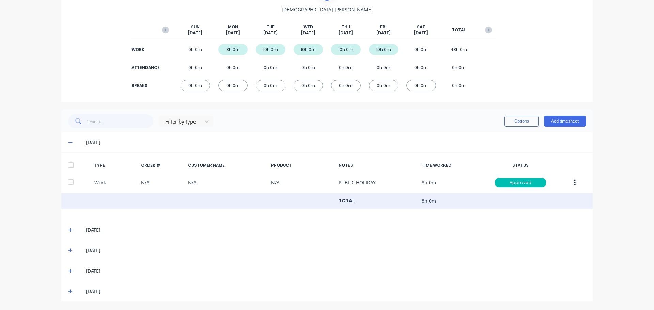
drag, startPoint x: 219, startPoint y: 189, endPoint x: 304, endPoint y: 196, distance: 85.4
click at [291, 196] on div "TYPE ORDER # CUSTOMER NAME PRODUCT NOTES TIME WORKED STATUS Work N/A N/A N/A PU…" at bounding box center [326, 183] width 531 height 51
drag, startPoint x: 341, startPoint y: 192, endPoint x: 363, endPoint y: 194, distance: 22.9
click at [360, 193] on div "TYPE ORDER # CUSTOMER NAME PRODUCT NOTES TIME WORKED STATUS Work N/A N/A N/A PU…" at bounding box center [326, 183] width 531 height 51
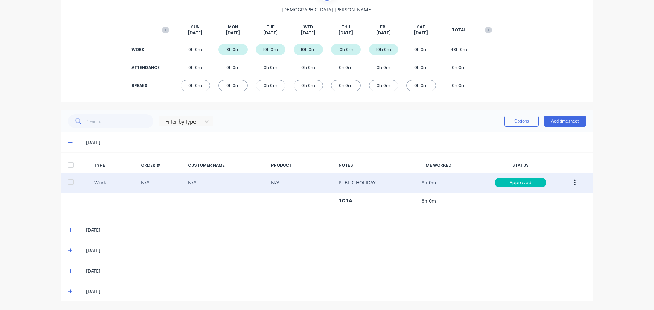
click at [412, 187] on div "Work N/A N/A N/A PUBLIC HOLIDAY 8h 0m Approved" at bounding box center [326, 183] width 531 height 21
click at [407, 185] on div "Work N/A N/A N/A PUBLIC HOLIDAY 8h 0m Approved" at bounding box center [326, 183] width 531 height 21
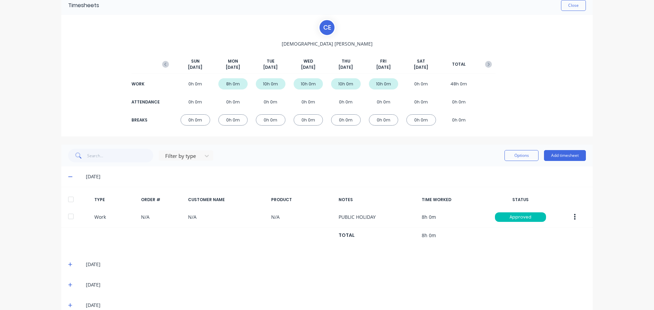
scroll to position [0, 0]
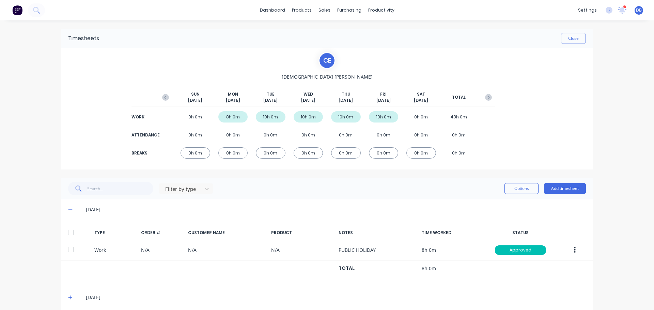
click at [489, 60] on div "C E Christian Englert SUN Oct 5th MON Oct 6th TUE Oct 7th WED Oct 8th THU Oct 9…" at bounding box center [327, 108] width 336 height 113
click at [479, 45] on div "Timesheets Close" at bounding box center [326, 38] width 531 height 19
click at [387, 75] on div "Timesheets" at bounding box center [393, 74] width 26 height 6
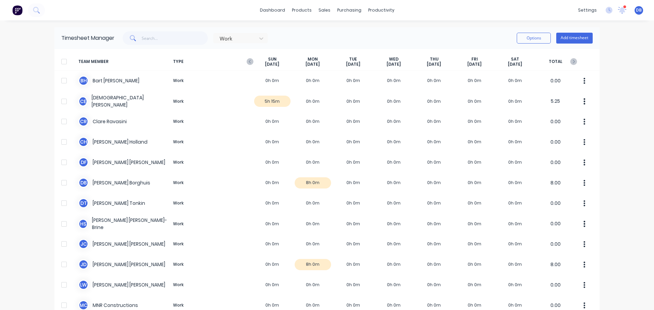
click at [319, 35] on div "Work Options Add timesheet" at bounding box center [353, 38] width 478 height 14
drag, startPoint x: 347, startPoint y: 44, endPoint x: 355, endPoint y: 55, distance: 13.1
click at [347, 44] on div "Work Options Add timesheet" at bounding box center [353, 38] width 478 height 14
click at [360, 48] on div "Timesheet Manager Work Options Add timesheet" at bounding box center [326, 38] width 545 height 22
click at [531, 34] on button "Options" at bounding box center [534, 38] width 34 height 11
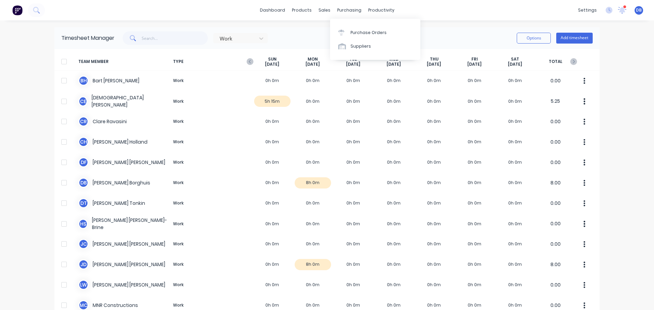
click at [425, 38] on div "Work Options Add timesheet" at bounding box center [353, 38] width 478 height 14
click at [469, 42] on div "Work Options Add timesheet" at bounding box center [353, 38] width 478 height 14
click at [523, 38] on button "Options" at bounding box center [534, 38] width 34 height 11
click at [471, 32] on div "Work Options Approve Unapprove Download Export Add timesheet" at bounding box center [353, 38] width 478 height 14
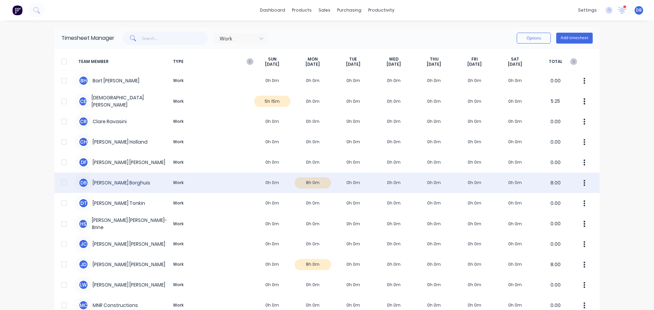
click at [63, 183] on div at bounding box center [64, 183] width 14 height 14
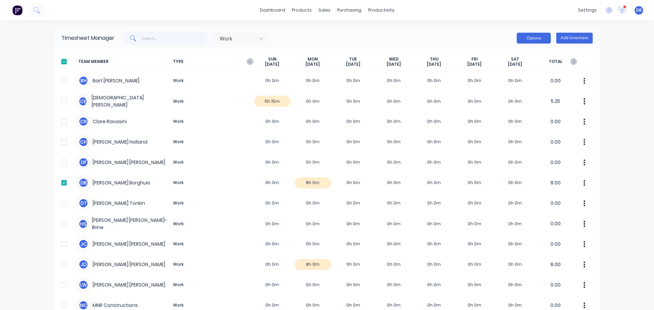
click at [525, 36] on button "Options" at bounding box center [534, 38] width 34 height 11
click at [506, 82] on div "Download" at bounding box center [518, 83] width 52 height 10
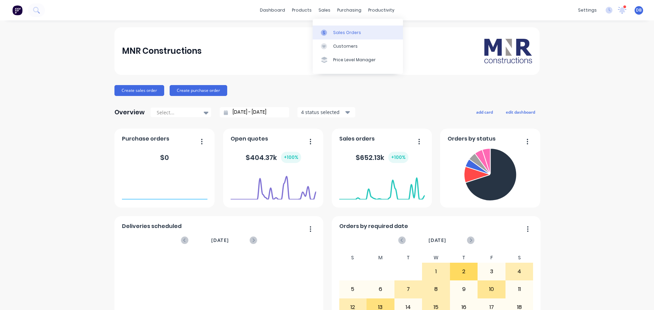
click at [340, 31] on div "Sales Orders" at bounding box center [347, 33] width 28 height 6
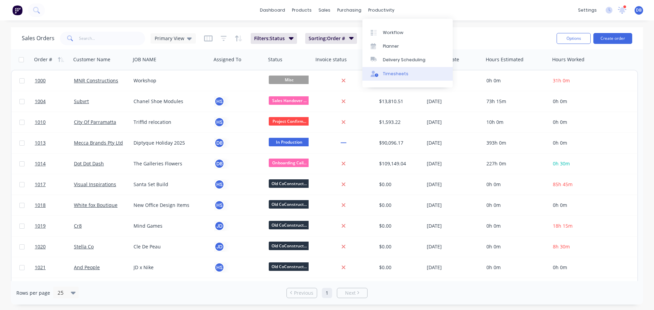
click at [391, 78] on link "Timesheets" at bounding box center [407, 74] width 90 height 14
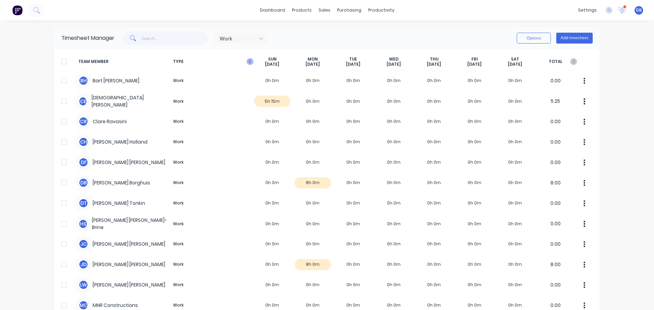
click at [249, 61] on icon "button" at bounding box center [250, 61] width 2 height 3
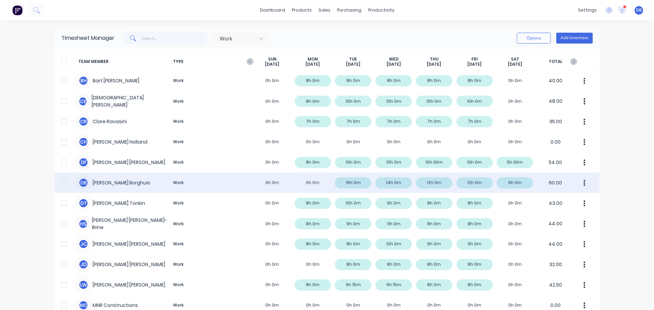
click at [59, 184] on div at bounding box center [64, 183] width 14 height 14
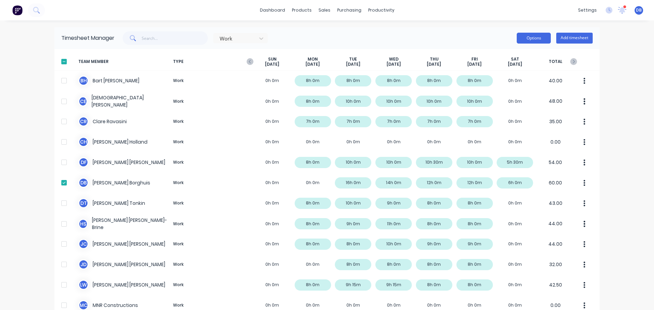
click at [541, 37] on button "Options" at bounding box center [534, 38] width 34 height 11
click at [508, 84] on div "Download" at bounding box center [518, 83] width 52 height 10
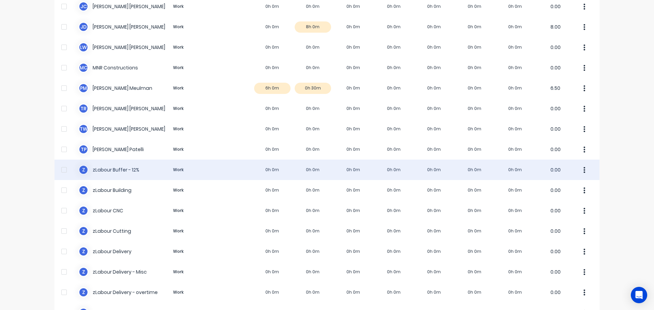
scroll to position [238, 0]
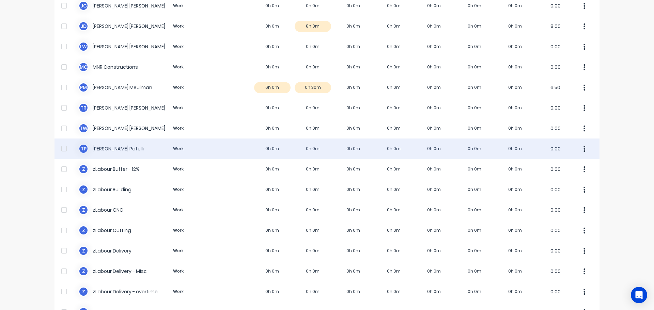
click at [117, 150] on div "T P Tommaso Patelli Work 0h 0m 0h 0m 0h 0m 0h 0m 0h 0m 0h 0m 0h 0m 0.00" at bounding box center [326, 149] width 545 height 20
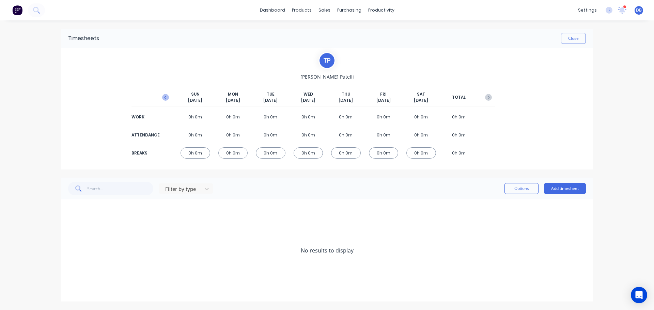
click at [163, 97] on icon "button" at bounding box center [165, 97] width 7 height 7
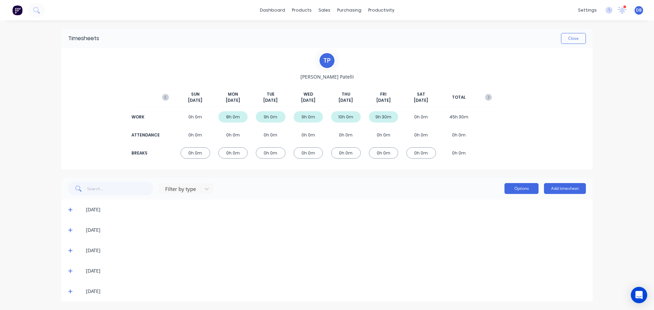
click at [520, 188] on button "Options" at bounding box center [521, 188] width 34 height 11
click at [456, 228] on div "07/10/25" at bounding box center [336, 229] width 500 height 7
click at [349, 186] on div "Filter by type Options Add timesheet" at bounding box center [327, 189] width 518 height 14
click at [541, 116] on div "T P Tommaso Patelli SUN Oct 5th MON Oct 6th TUE Oct 7th WED Oct 8th THU Oct 9th…" at bounding box center [326, 109] width 531 height 122
click at [67, 209] on div "06/10/25" at bounding box center [326, 210] width 531 height 20
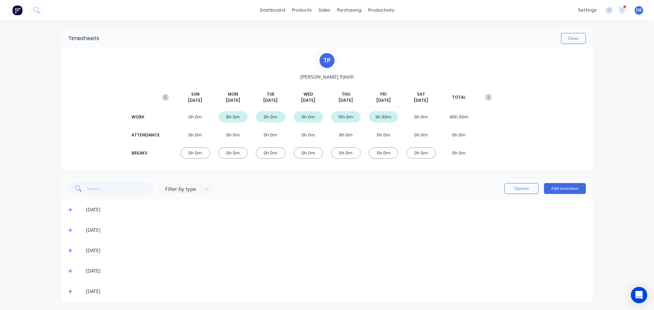
click at [67, 209] on div "06/10/25" at bounding box center [326, 210] width 531 height 20
click at [69, 210] on icon at bounding box center [70, 210] width 4 height 4
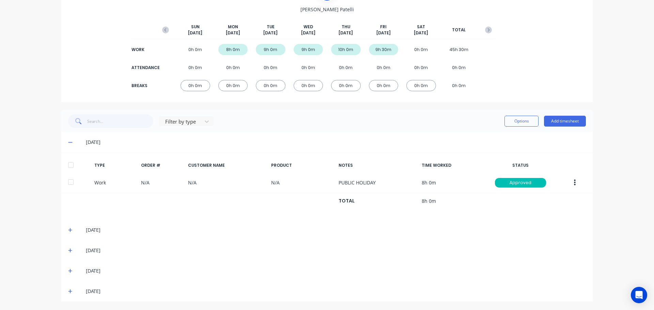
click at [68, 231] on icon at bounding box center [70, 230] width 4 height 4
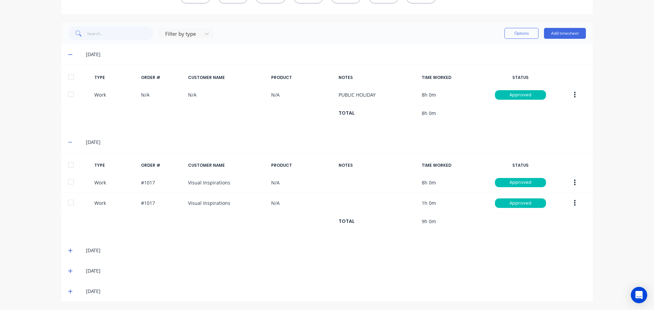
click at [68, 250] on icon at bounding box center [70, 250] width 4 height 5
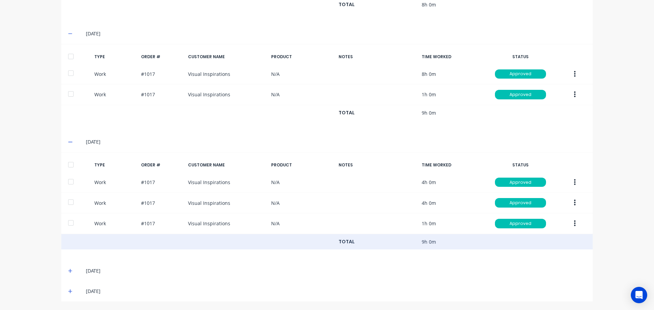
drag, startPoint x: 70, startPoint y: 271, endPoint x: 101, endPoint y: 242, distance: 42.2
click at [70, 271] on span at bounding box center [71, 271] width 7 height 7
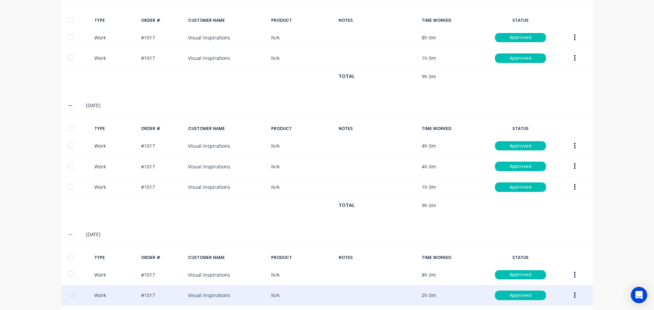
scroll to position [352, 0]
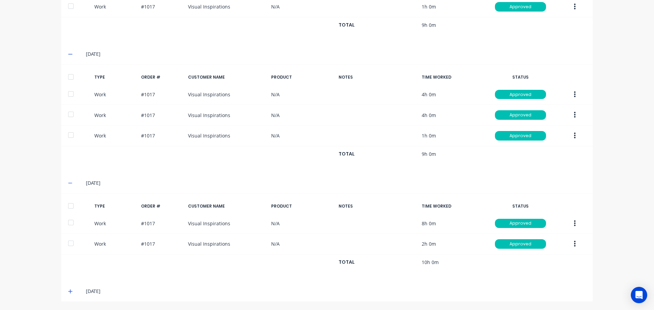
click at [69, 295] on div "10/10/25" at bounding box center [326, 291] width 531 height 20
click at [68, 293] on icon at bounding box center [70, 292] width 4 height 4
click at [68, 292] on icon at bounding box center [70, 291] width 4 height 5
click at [62, 295] on div "10/10/25" at bounding box center [326, 291] width 531 height 20
click at [68, 293] on icon at bounding box center [70, 291] width 4 height 5
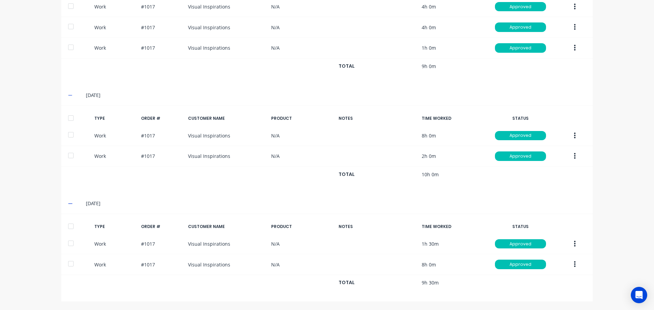
click at [69, 228] on div at bounding box center [71, 227] width 14 height 14
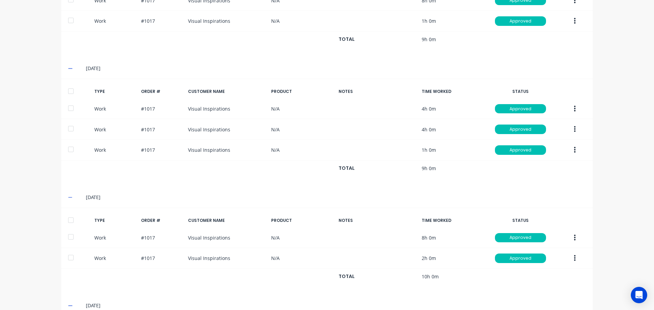
click at [69, 221] on div at bounding box center [71, 221] width 14 height 14
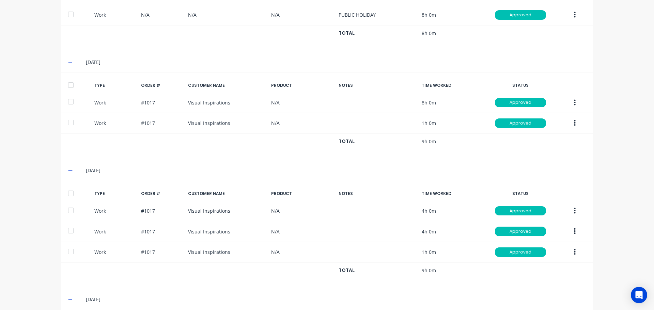
click at [69, 192] on div at bounding box center [71, 194] width 14 height 14
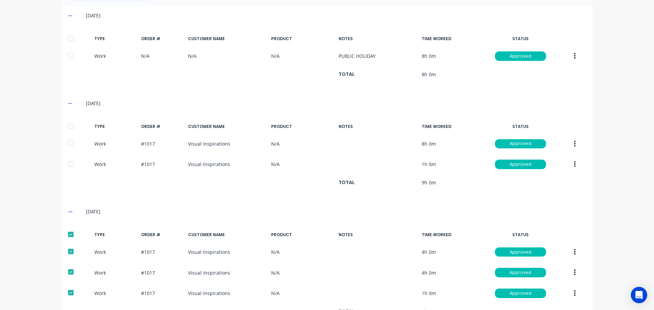
scroll to position [133, 0]
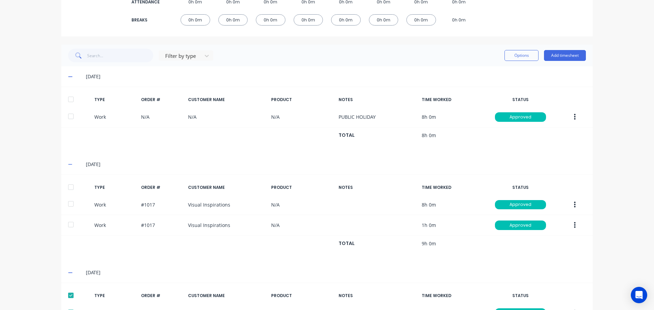
click at [69, 187] on div at bounding box center [71, 187] width 14 height 14
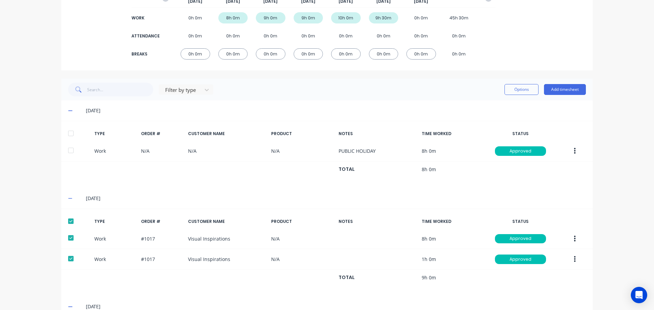
click at [67, 133] on div at bounding box center [71, 134] width 14 height 14
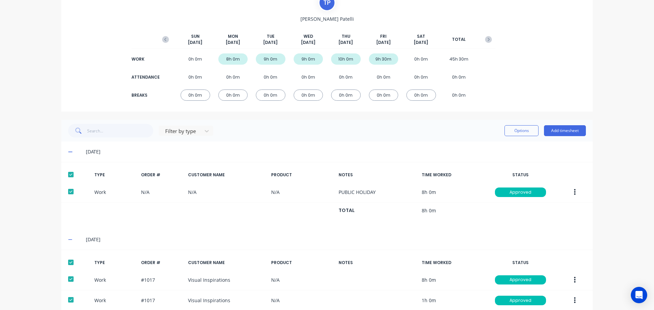
scroll to position [0, 0]
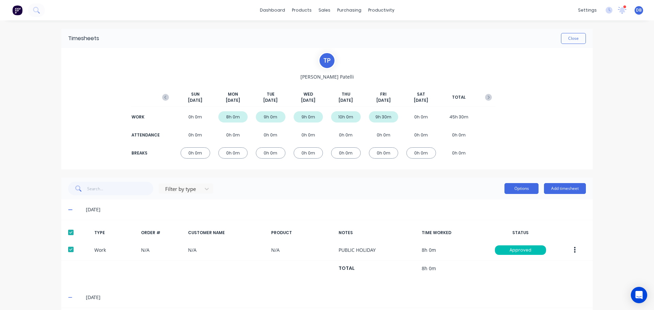
click at [514, 190] on button "Options" at bounding box center [521, 188] width 34 height 11
click at [460, 199] on div "Filter by type Options Approve Unapprove Delete Export Add timesheet" at bounding box center [326, 189] width 531 height 22
click at [571, 145] on div "T P Tommaso Patelli SUN Oct 5th MON Oct 6th TUE Oct 7th WED Oct 8th THU Oct 9th…" at bounding box center [326, 109] width 531 height 122
drag, startPoint x: 61, startPoint y: 230, endPoint x: 66, endPoint y: 230, distance: 4.8
click at [64, 230] on div at bounding box center [71, 233] width 14 height 14
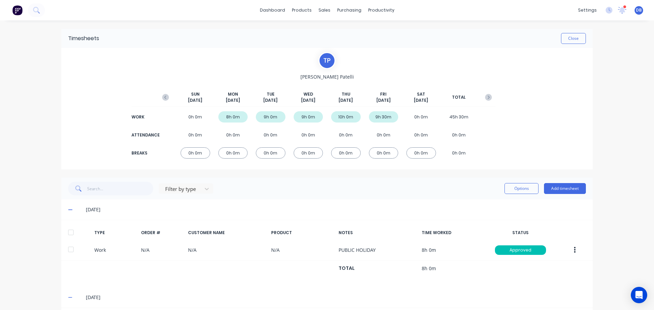
click at [68, 231] on div at bounding box center [71, 233] width 14 height 14
click at [69, 235] on div at bounding box center [71, 233] width 14 height 14
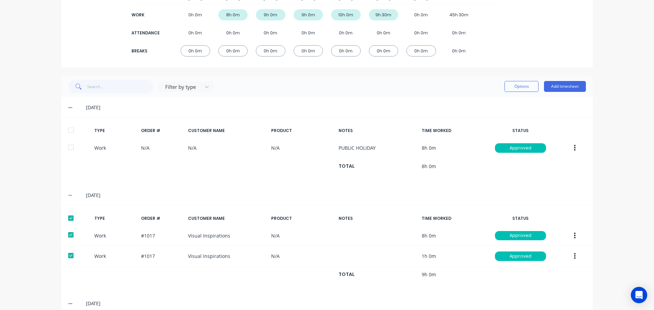
click at [71, 216] on div at bounding box center [71, 218] width 14 height 14
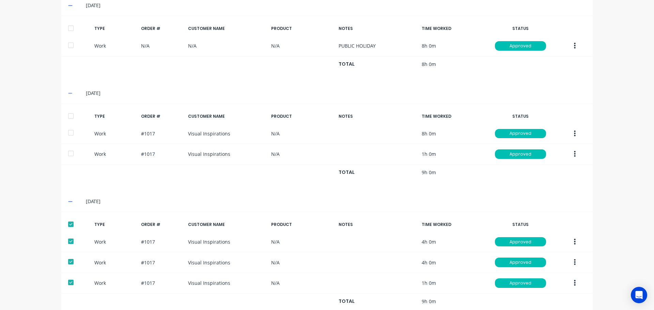
drag, startPoint x: 71, startPoint y: 221, endPoint x: 69, endPoint y: 224, distance: 3.7
click at [71, 221] on div at bounding box center [71, 225] width 14 height 14
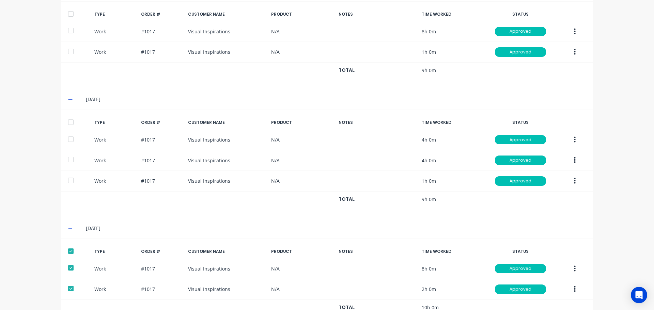
click at [67, 250] on div at bounding box center [71, 252] width 14 height 14
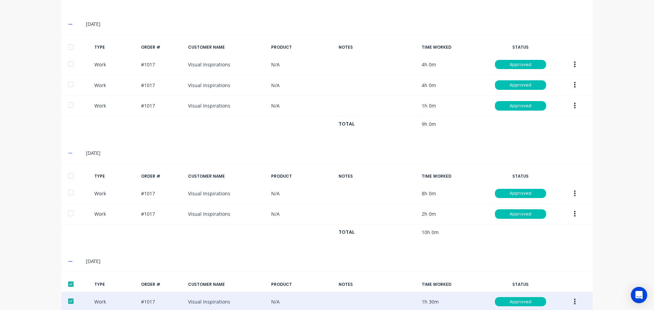
scroll to position [440, 0]
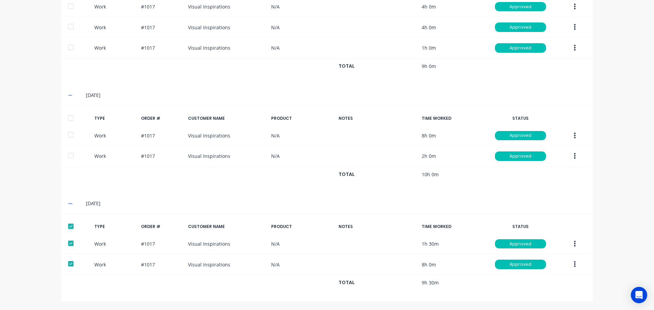
click at [70, 227] on div at bounding box center [71, 227] width 14 height 14
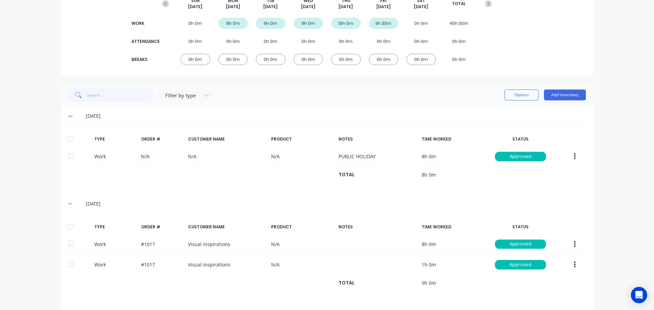
scroll to position [31, 0]
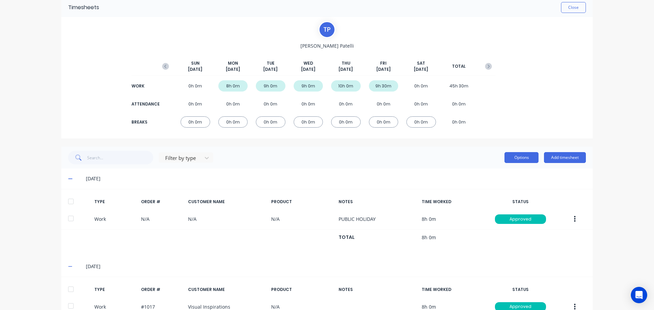
click at [524, 156] on button "Options" at bounding box center [521, 157] width 34 height 11
click at [359, 153] on div "Filter by type Options Approve Unapprove Delete Export Add timesheet" at bounding box center [327, 158] width 518 height 14
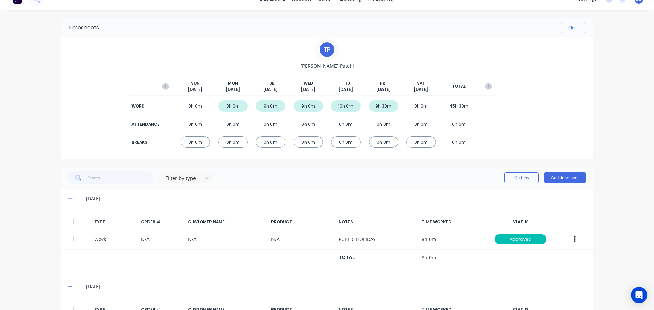
scroll to position [0, 0]
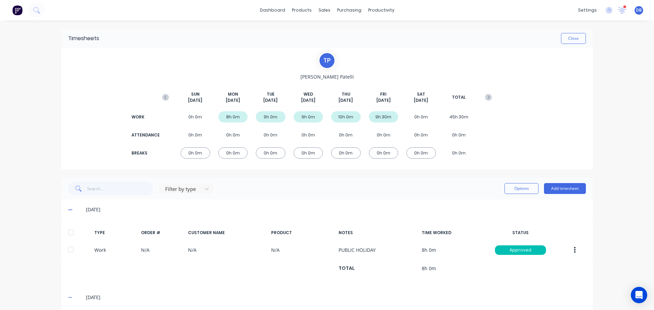
click at [572, 32] on div "Timesheets Close" at bounding box center [326, 38] width 531 height 19
click at [577, 40] on button "Close" at bounding box center [573, 38] width 25 height 11
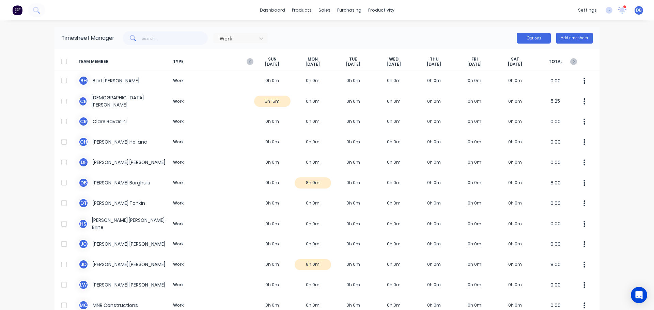
click at [538, 35] on button "Options" at bounding box center [534, 38] width 34 height 11
click at [539, 35] on button "Options" at bounding box center [534, 38] width 34 height 11
click at [249, 61] on icon "button" at bounding box center [250, 61] width 2 height 3
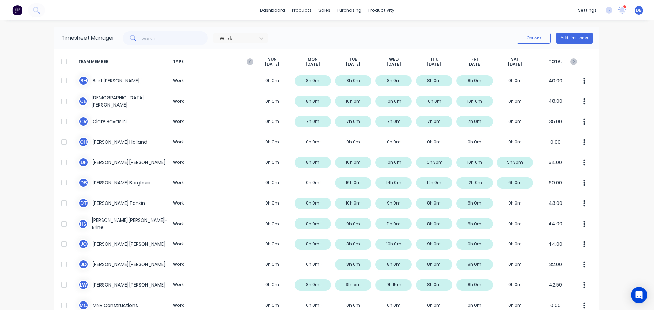
click at [538, 46] on div "Timesheet Manager Work Options Add timesheet" at bounding box center [326, 38] width 545 height 22
click at [532, 39] on button "Options" at bounding box center [534, 38] width 34 height 11
click at [405, 43] on div "Work Options Approve Unapprove Download Export Add timesheet" at bounding box center [353, 38] width 478 height 14
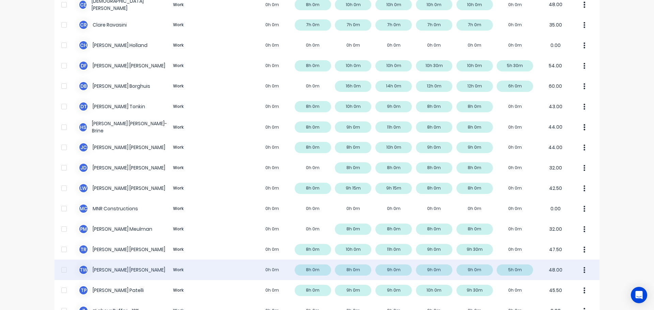
scroll to position [136, 0]
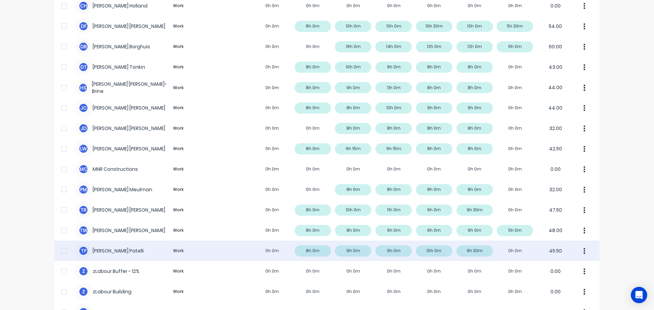
drag, startPoint x: 62, startPoint y: 252, endPoint x: 137, endPoint y: 243, distance: 75.1
click at [63, 252] on div at bounding box center [64, 251] width 14 height 14
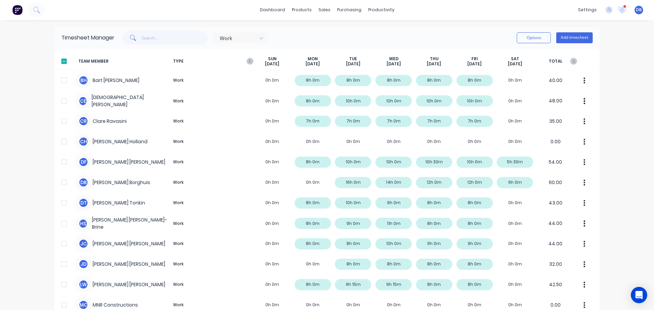
scroll to position [0, 0]
click at [532, 37] on button "Options" at bounding box center [534, 38] width 34 height 11
click at [449, 28] on div "Timesheet Manager Work Options Approve Unapprove Download Export Add timesheet" at bounding box center [326, 38] width 545 height 22
click at [466, 33] on div "Work Options Add timesheet" at bounding box center [353, 38] width 478 height 14
click at [372, 38] on div "Work Options Add timesheet" at bounding box center [353, 38] width 478 height 14
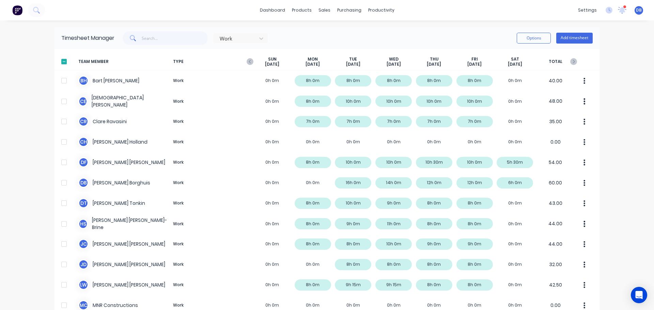
click at [341, 29] on div "Timesheet Manager Work Options Add timesheet" at bounding box center [326, 38] width 545 height 22
click at [346, 32] on div "Work Options Add timesheet" at bounding box center [353, 38] width 478 height 14
click at [365, 32] on div "Work Options Add timesheet" at bounding box center [353, 38] width 478 height 14
click at [537, 36] on button "Options" at bounding box center [534, 38] width 34 height 11
click at [524, 84] on div "Download" at bounding box center [518, 83] width 52 height 10
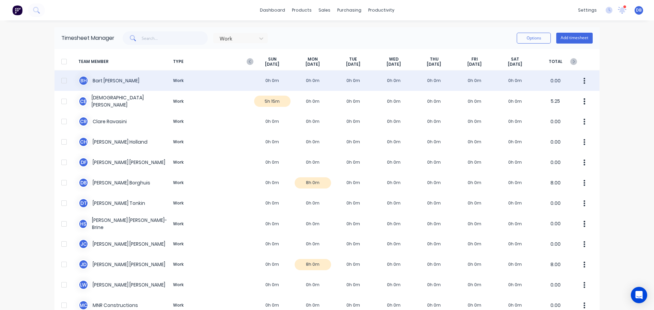
click at [60, 82] on div at bounding box center [64, 81] width 14 height 14
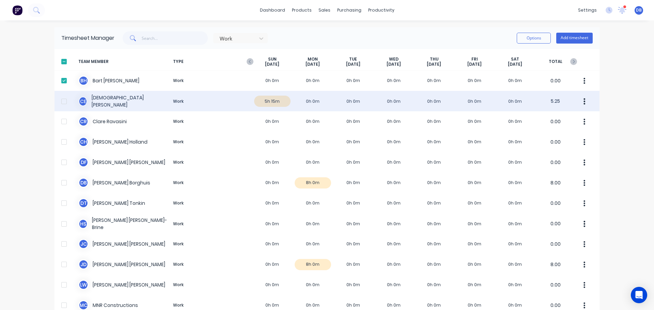
click at [59, 105] on div at bounding box center [64, 102] width 14 height 14
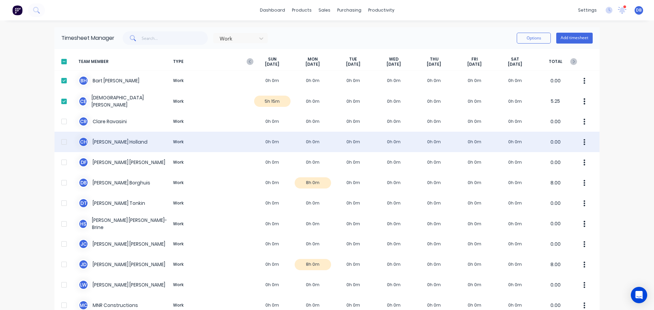
drag, startPoint x: 60, startPoint y: 119, endPoint x: 60, endPoint y: 139, distance: 19.8
click at [60, 119] on div at bounding box center [64, 122] width 14 height 14
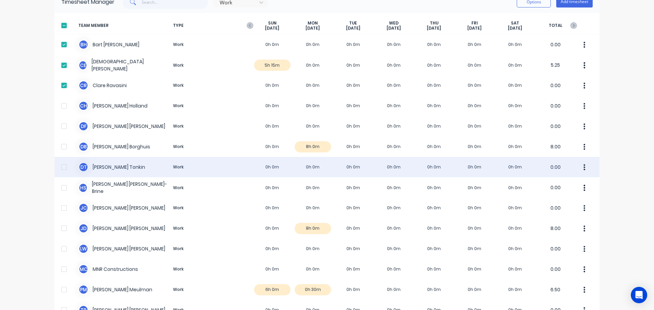
scroll to position [68, 0]
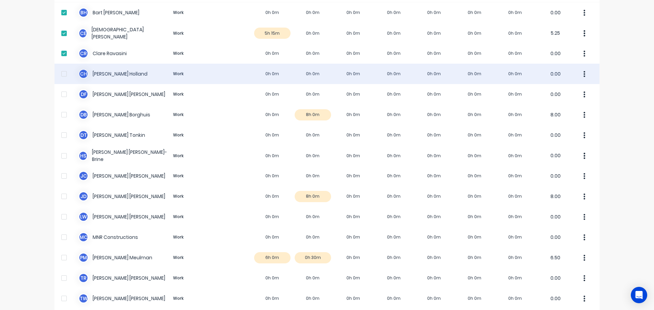
click at [63, 76] on div at bounding box center [64, 74] width 14 height 14
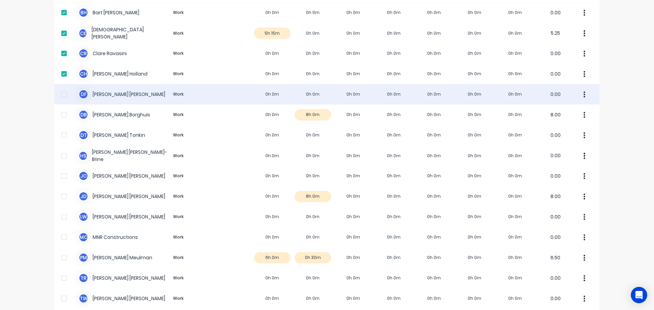
click at [60, 101] on div at bounding box center [64, 95] width 14 height 14
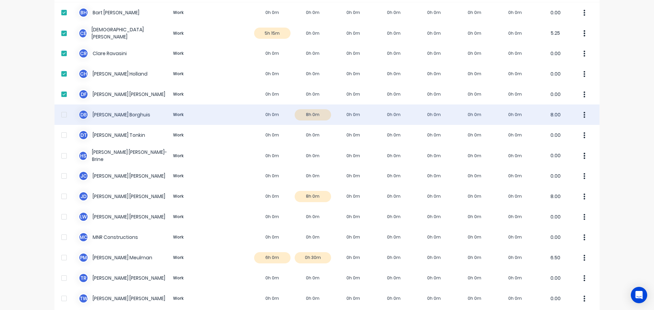
click at [61, 114] on div at bounding box center [64, 115] width 14 height 14
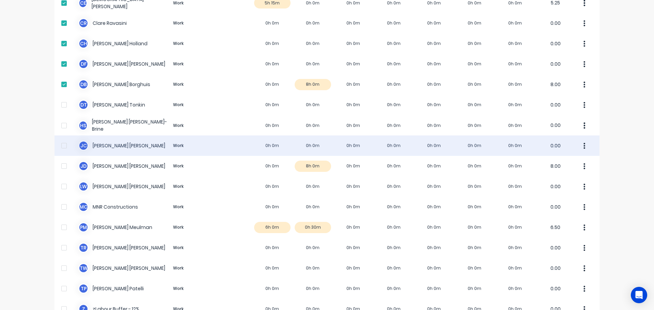
scroll to position [136, 0]
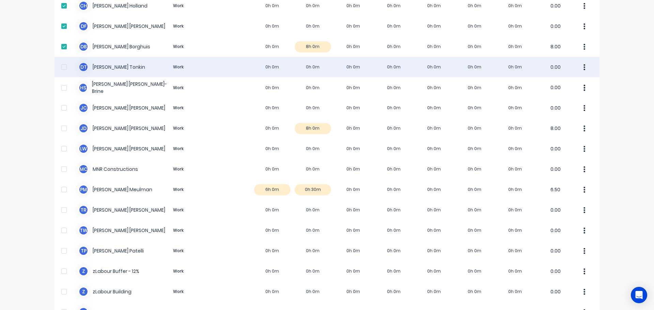
click at [60, 67] on div at bounding box center [64, 67] width 14 height 14
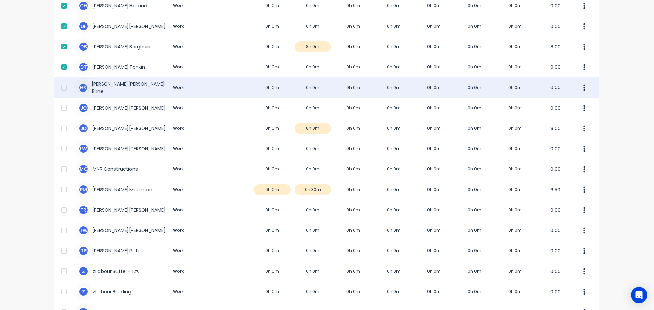
click at [61, 93] on div at bounding box center [64, 88] width 14 height 14
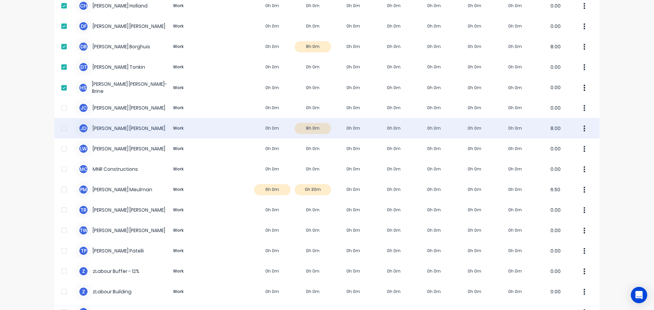
click at [61, 108] on div at bounding box center [64, 108] width 14 height 14
click at [61, 126] on div at bounding box center [64, 129] width 14 height 14
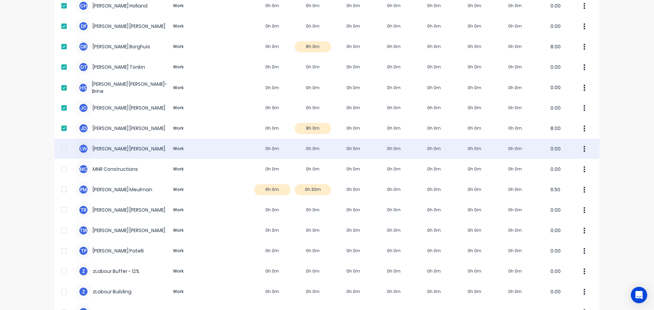
click at [60, 146] on div at bounding box center [64, 149] width 14 height 14
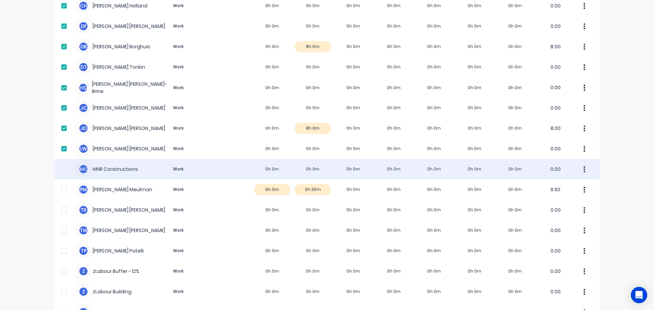
click at [57, 169] on div at bounding box center [64, 169] width 14 height 14
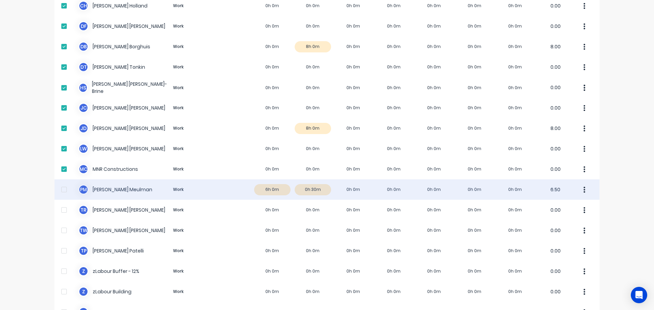
click at [58, 186] on div at bounding box center [64, 190] width 14 height 14
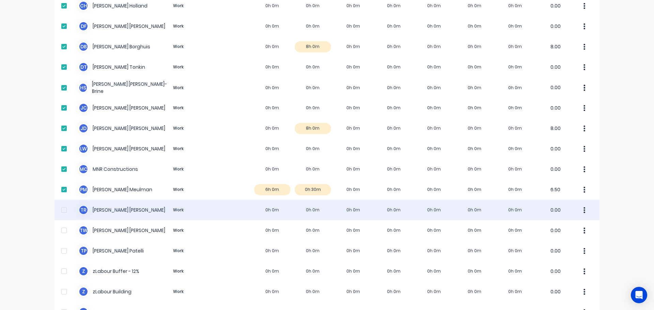
click at [65, 211] on div at bounding box center [64, 210] width 14 height 14
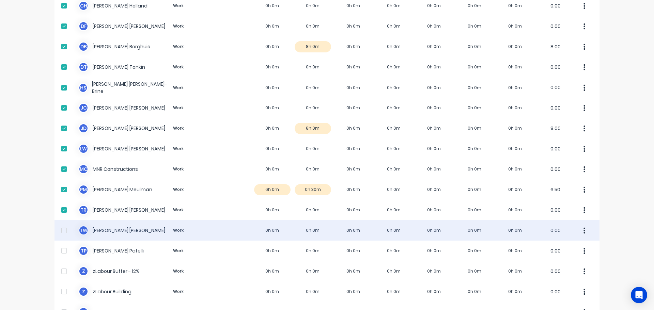
click at [59, 233] on div at bounding box center [64, 231] width 14 height 14
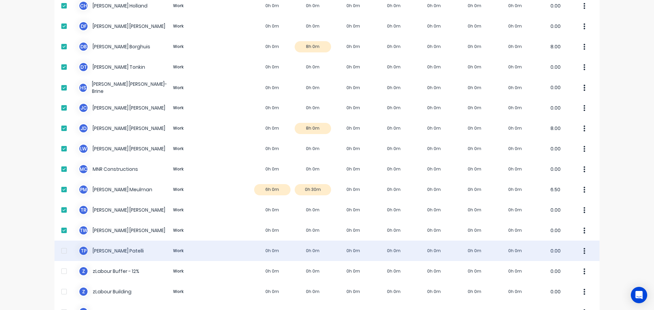
click at [61, 246] on div at bounding box center [64, 251] width 14 height 14
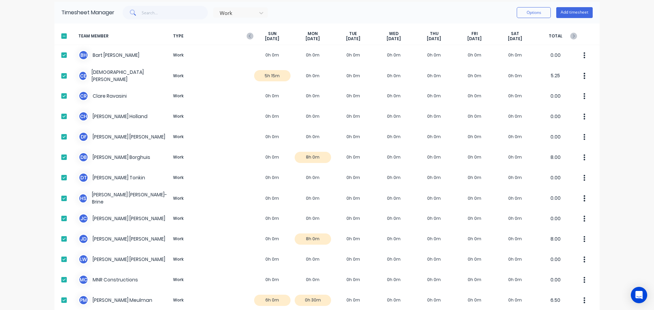
scroll to position [0, 0]
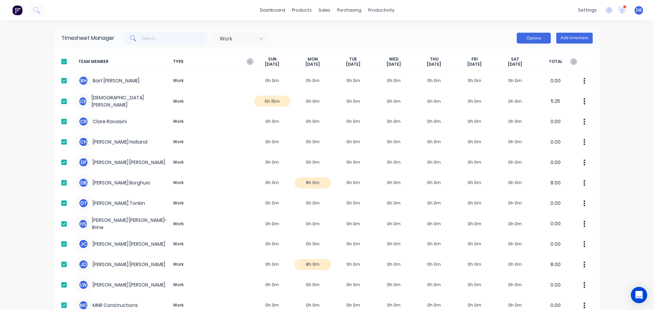
click at [522, 36] on button "Options" at bounding box center [534, 38] width 34 height 11
click at [516, 82] on div "Download" at bounding box center [518, 83] width 52 height 10
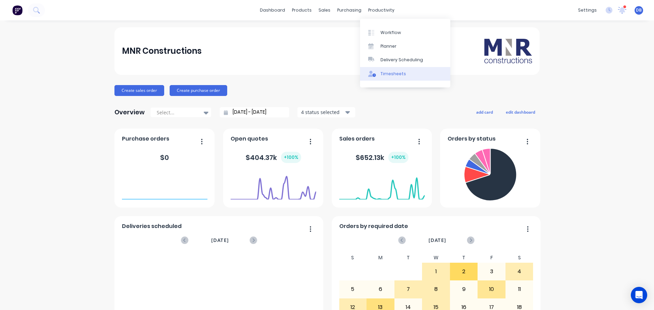
click at [388, 75] on div "Timesheets" at bounding box center [393, 74] width 26 height 6
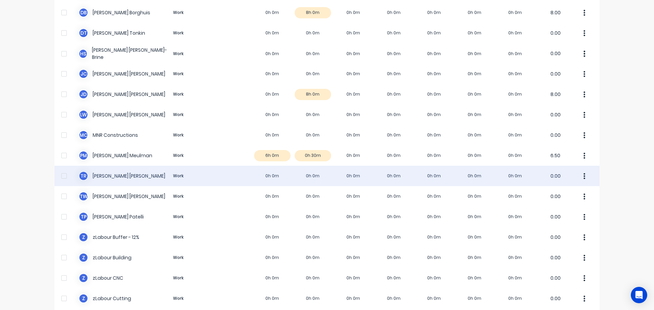
scroll to position [272, 0]
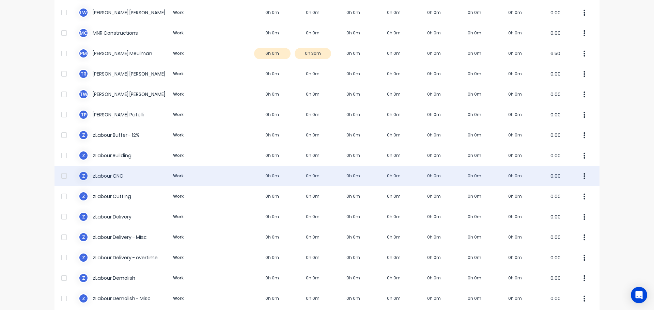
drag, startPoint x: 62, startPoint y: 117, endPoint x: 347, endPoint y: 173, distance: 290.8
click at [63, 117] on div at bounding box center [64, 115] width 14 height 14
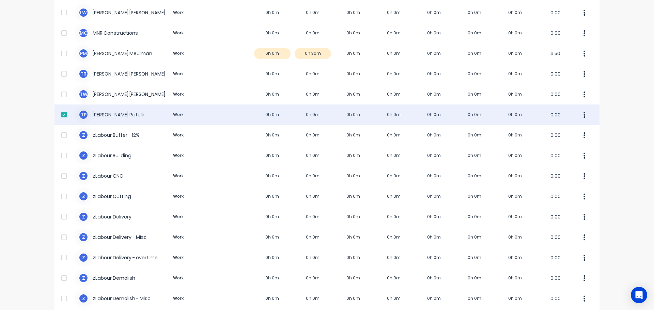
click at [581, 111] on button "button" at bounding box center [584, 115] width 14 height 14
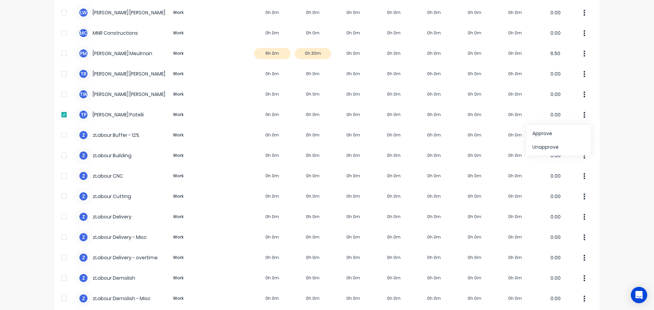
click at [614, 106] on div "dashboard products sales purchasing productivity dashboard products Product Cat…" at bounding box center [327, 155] width 654 height 310
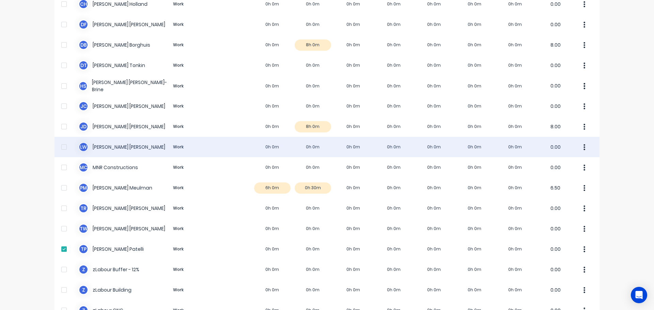
scroll to position [170, 0]
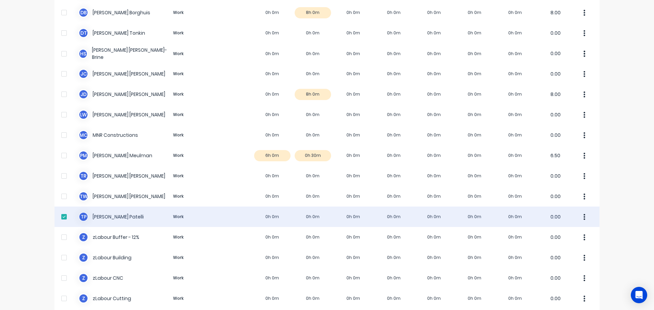
drag, startPoint x: 63, startPoint y: 219, endPoint x: 55, endPoint y: 218, distance: 7.6
click at [62, 219] on div at bounding box center [64, 217] width 14 height 14
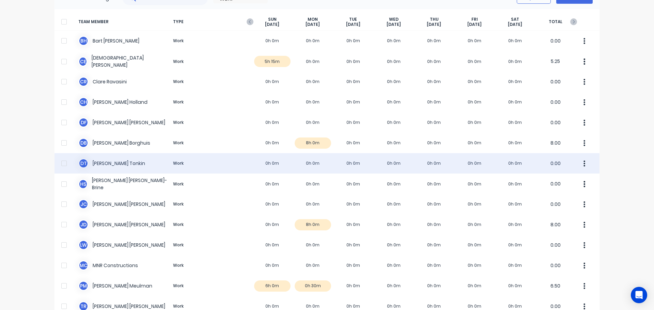
scroll to position [0, 0]
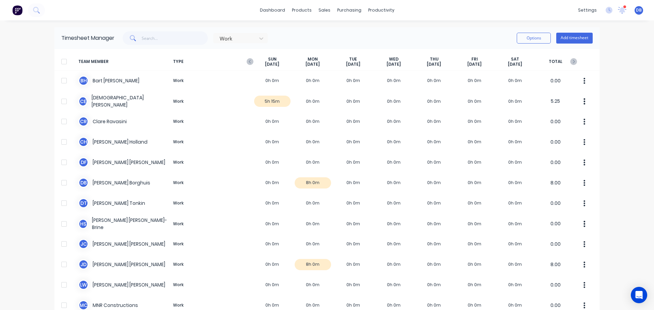
drag, startPoint x: 26, startPoint y: 127, endPoint x: 43, endPoint y: 106, distance: 27.7
click at [26, 127] on div "dashboard products sales purchasing productivity dashboard products Product Cat…" at bounding box center [327, 155] width 654 height 310
click at [353, 41] on div "Work Options Add timesheet" at bounding box center [353, 38] width 478 height 14
click at [186, 25] on div "dashboard products sales purchasing productivity dashboard products Product Cat…" at bounding box center [327, 155] width 654 height 310
click at [532, 37] on button "Options" at bounding box center [534, 38] width 34 height 11
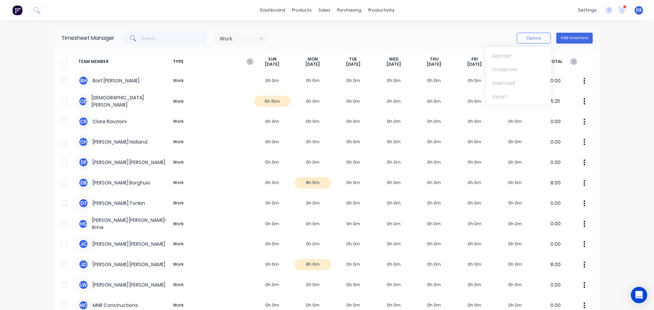
click at [386, 27] on div "Timesheet Manager Work Options Approve Unapprove Download Export Add timesheet" at bounding box center [326, 38] width 545 height 22
click at [532, 38] on button "Options" at bounding box center [534, 38] width 34 height 11
click at [405, 34] on div "Work Options Approve Unapprove Download Export Add timesheet" at bounding box center [353, 38] width 478 height 14
click at [541, 37] on button "Options" at bounding box center [534, 38] width 34 height 11
click at [471, 30] on div "Timesheet Manager Work Options Approve Unapprove Download Export Add timesheet" at bounding box center [326, 38] width 545 height 22
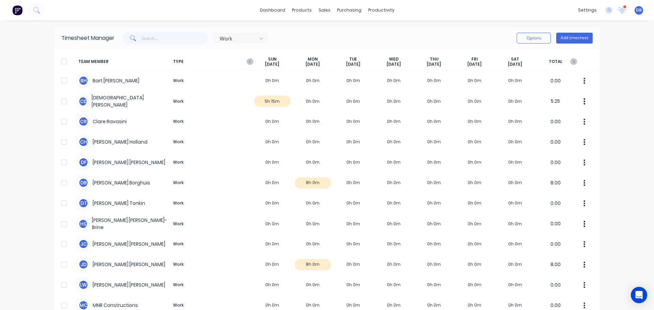
click at [362, 42] on div "Work Options Add timesheet" at bounding box center [353, 38] width 478 height 14
click at [366, 40] on div "Work Options Add timesheet" at bounding box center [353, 38] width 478 height 14
click at [19, 12] on img at bounding box center [17, 10] width 10 height 10
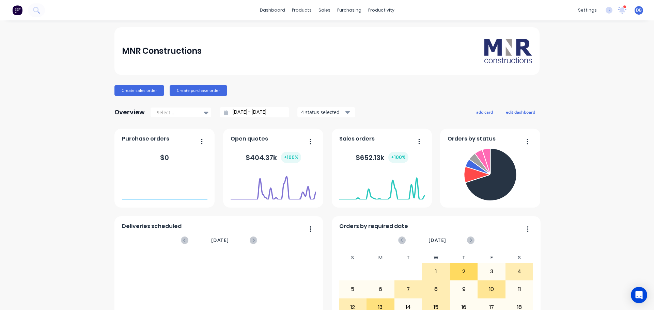
click at [391, 52] on div "MNR Constructions" at bounding box center [327, 51] width 410 height 25
click at [364, 60] on div "MNR Constructions" at bounding box center [327, 51] width 410 height 25
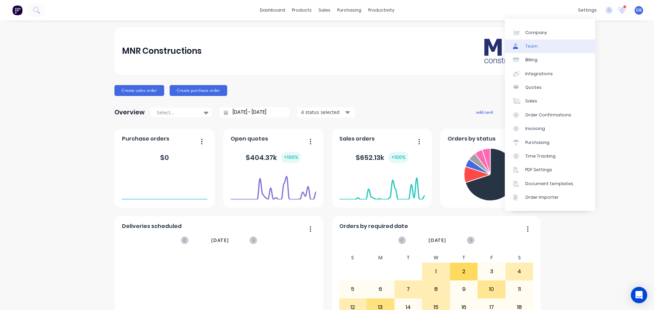
click at [533, 46] on div "Team" at bounding box center [531, 46] width 13 height 6
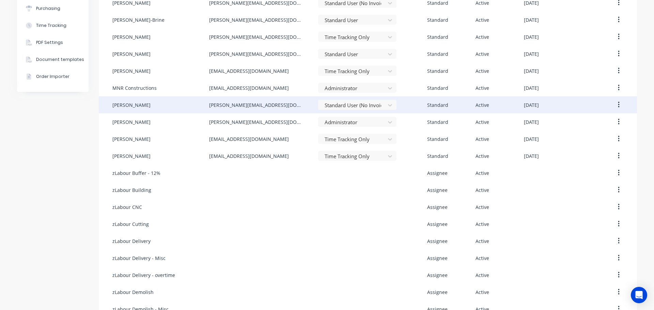
scroll to position [34, 0]
